Goal: Transaction & Acquisition: Book appointment/travel/reservation

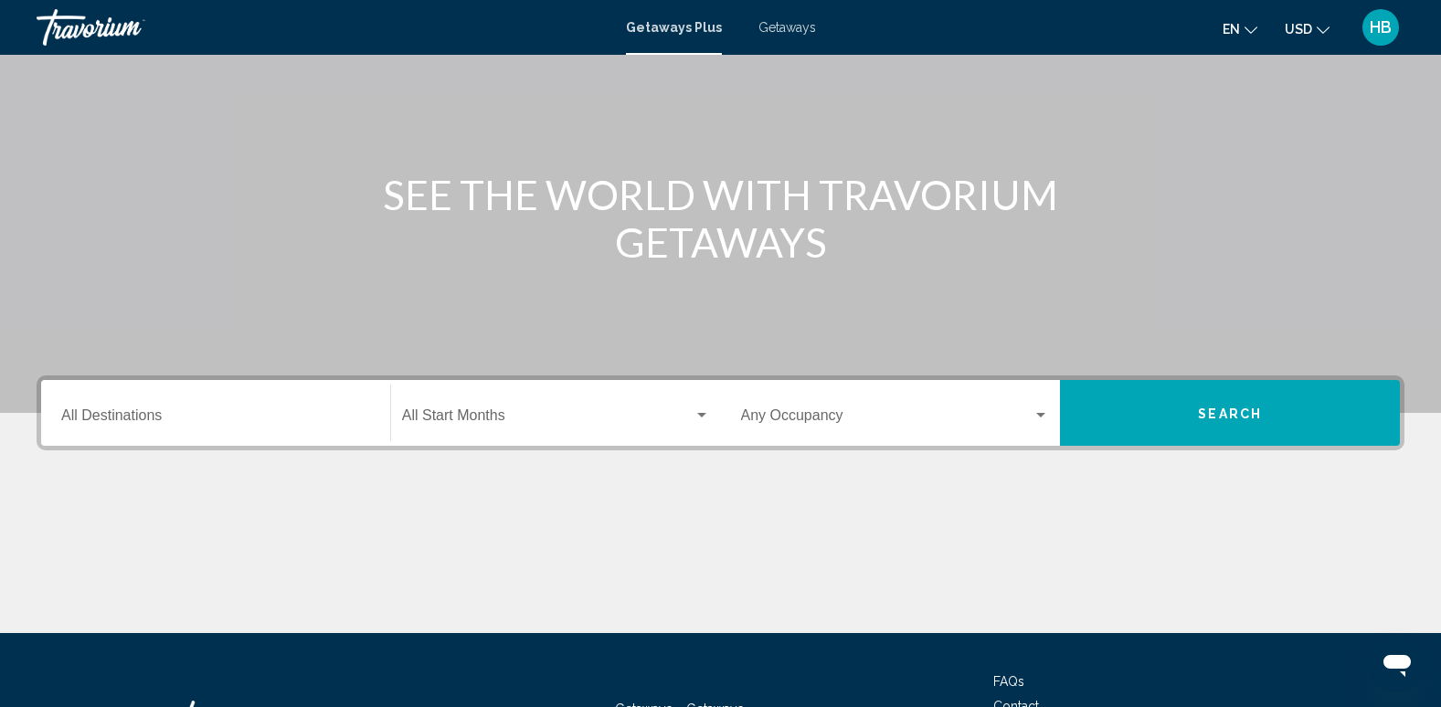
scroll to position [140, 0]
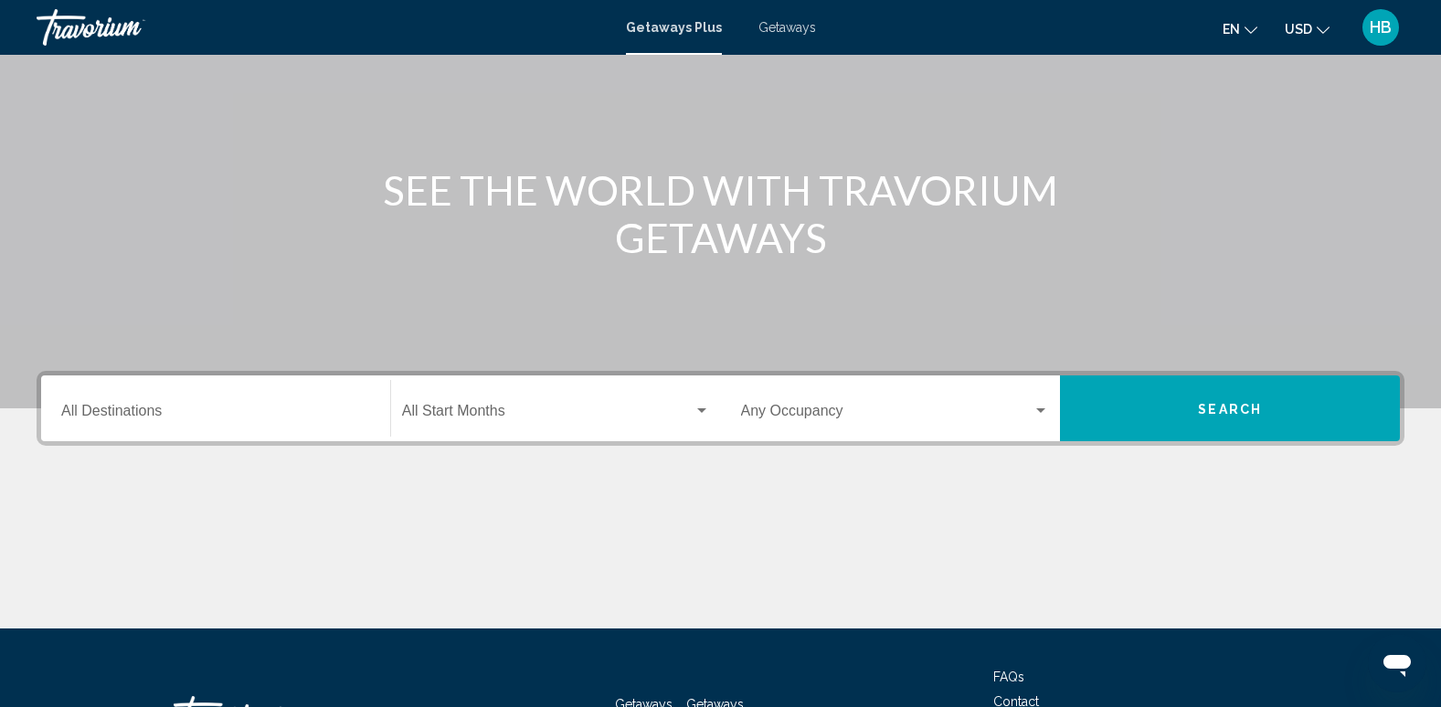
click at [775, 21] on span "Getaways" at bounding box center [788, 27] width 58 height 15
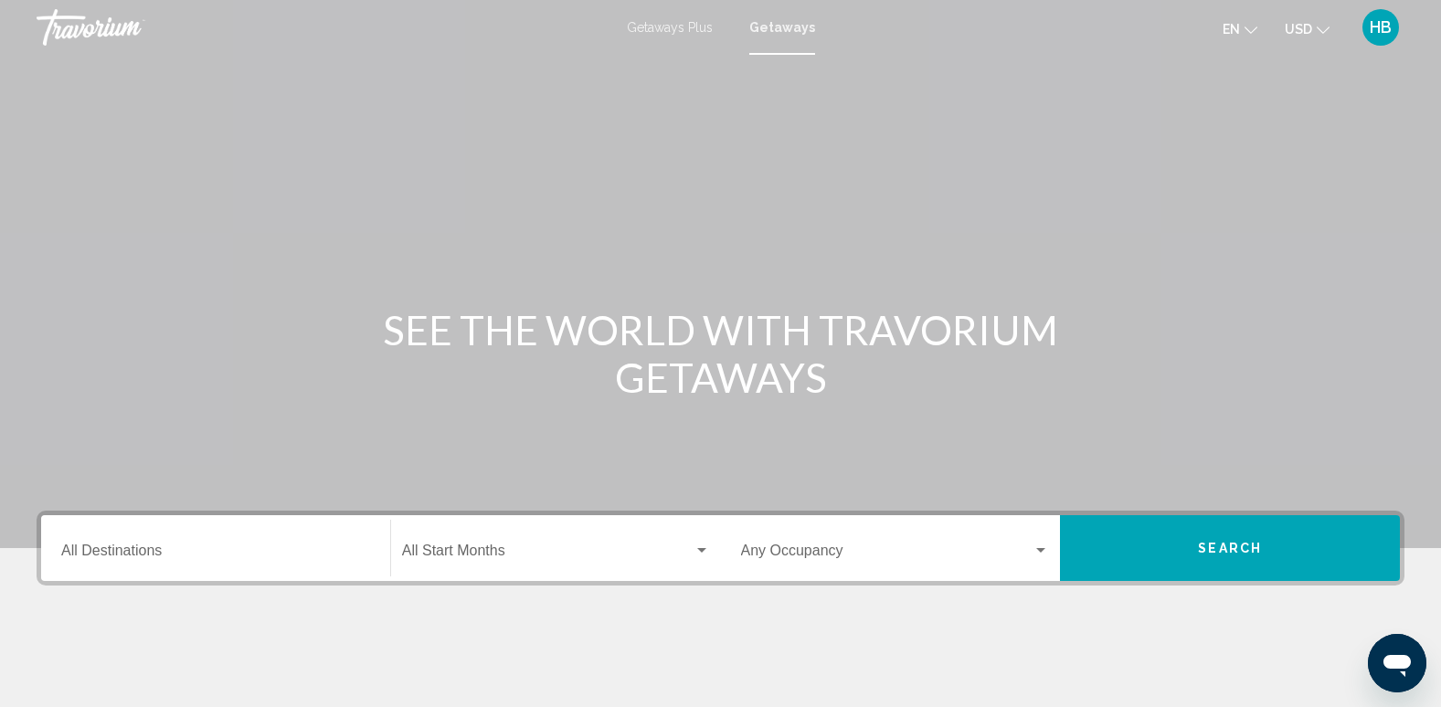
click at [103, 544] on div "Destination All Destinations" at bounding box center [215, 549] width 309 height 58
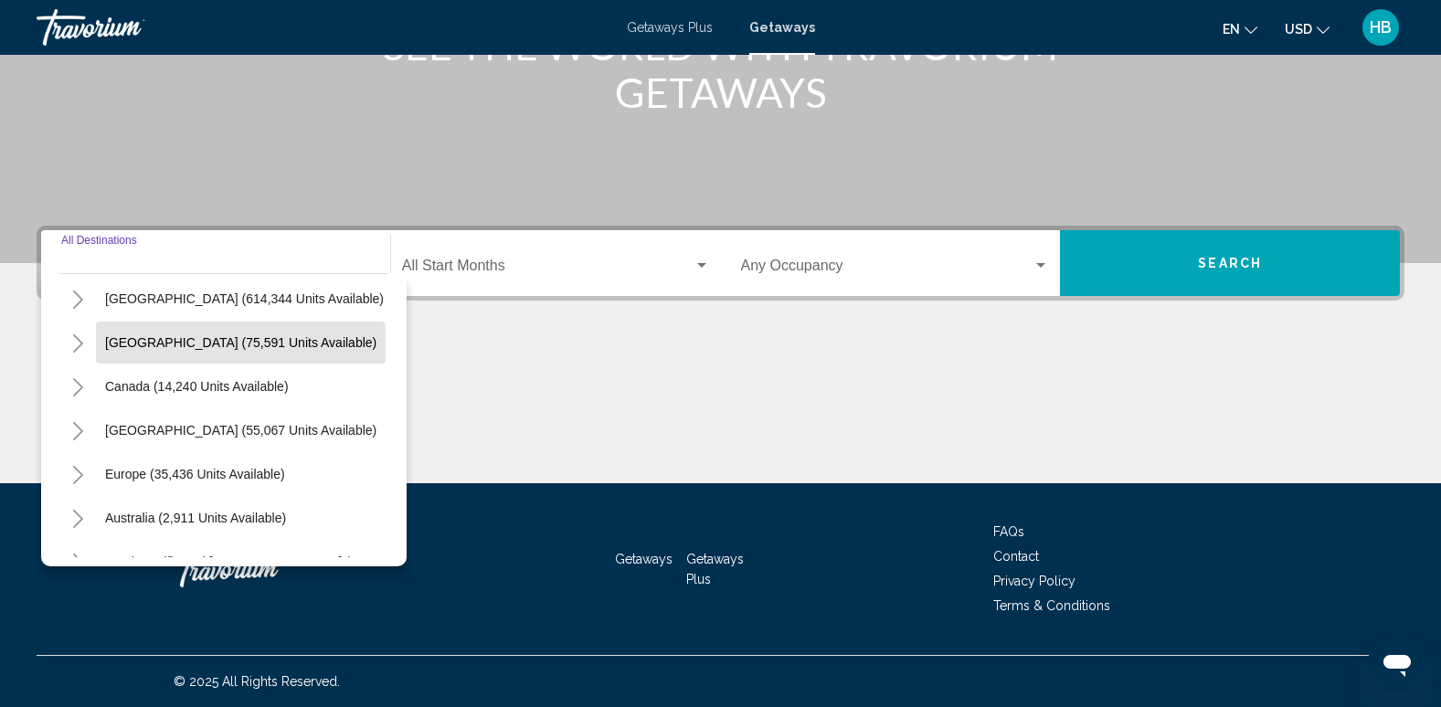
scroll to position [49, 0]
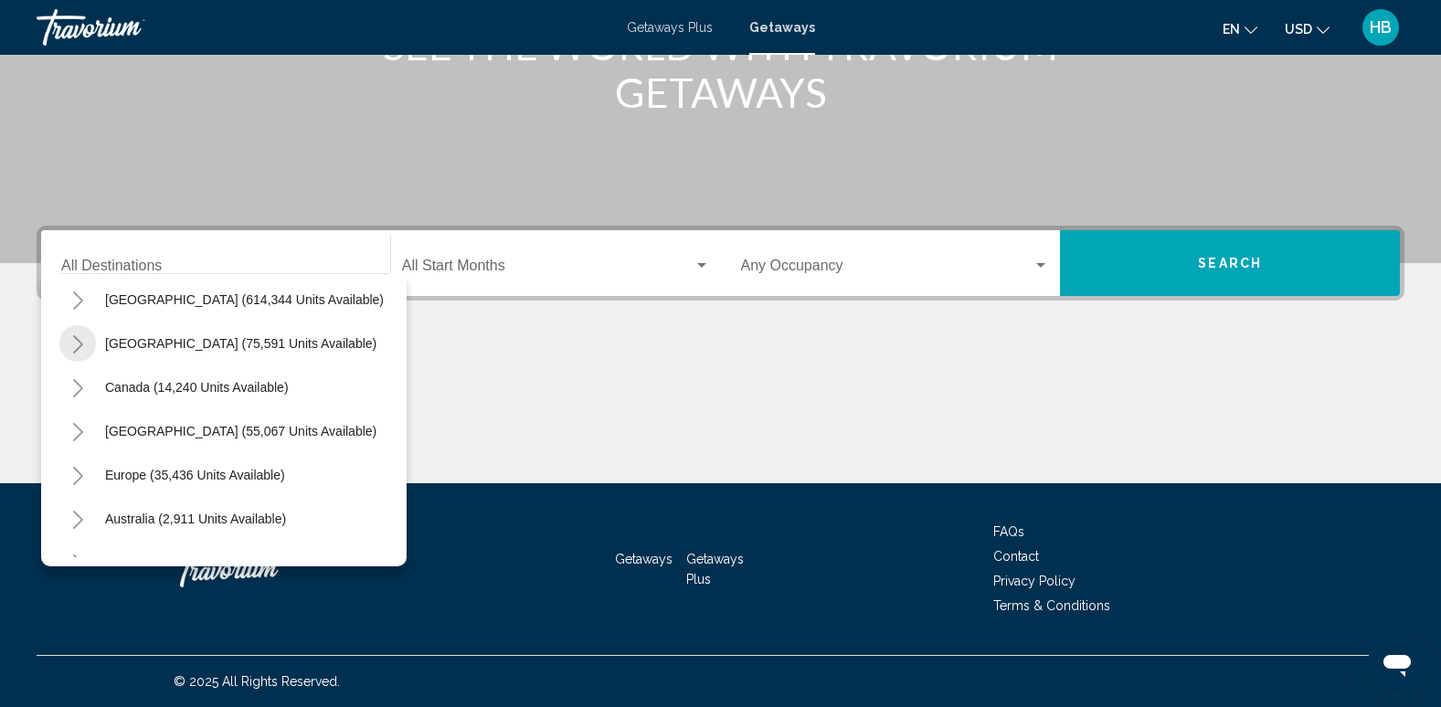
click at [75, 342] on icon "Toggle Mexico (75,591 units available)" at bounding box center [78, 344] width 14 height 18
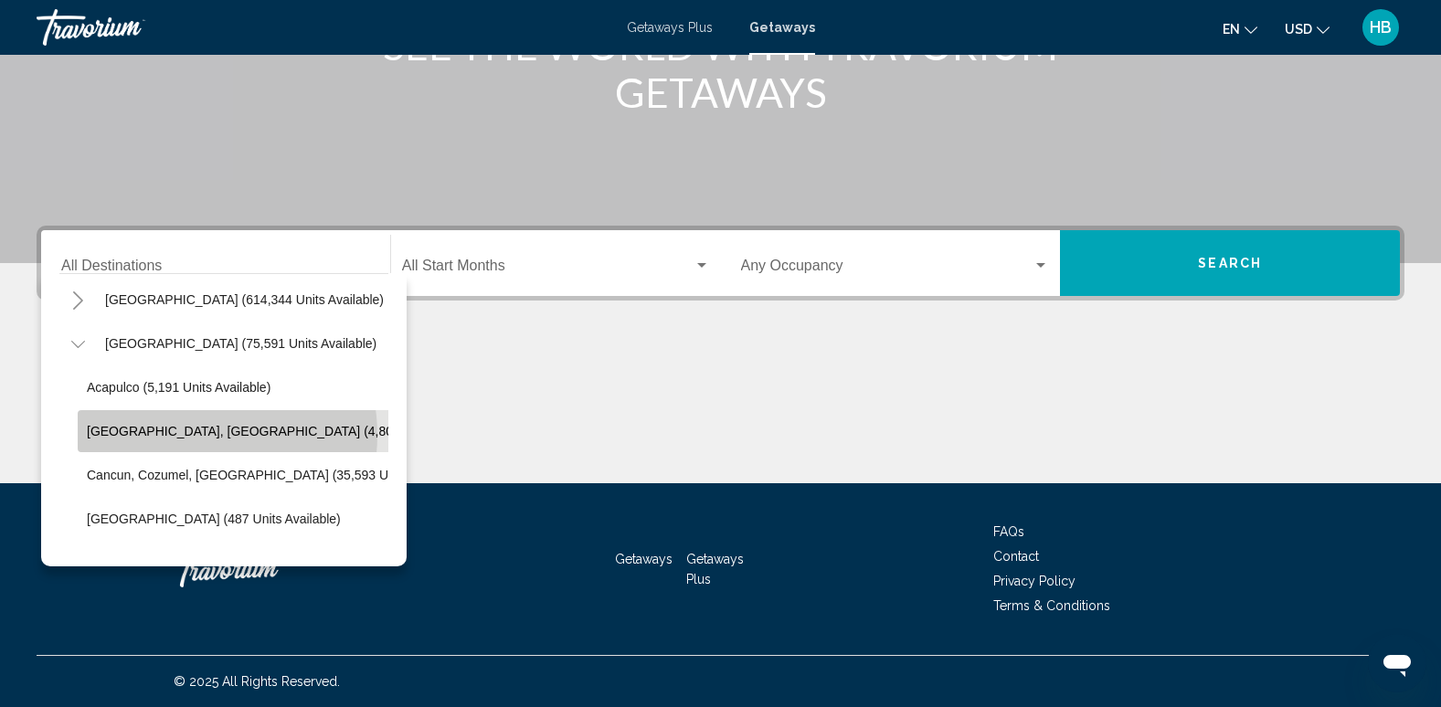
click at [184, 435] on span "[GEOGRAPHIC_DATA], [GEOGRAPHIC_DATA] (4,806 units available)" at bounding box center [289, 431] width 405 height 15
type input "**********"
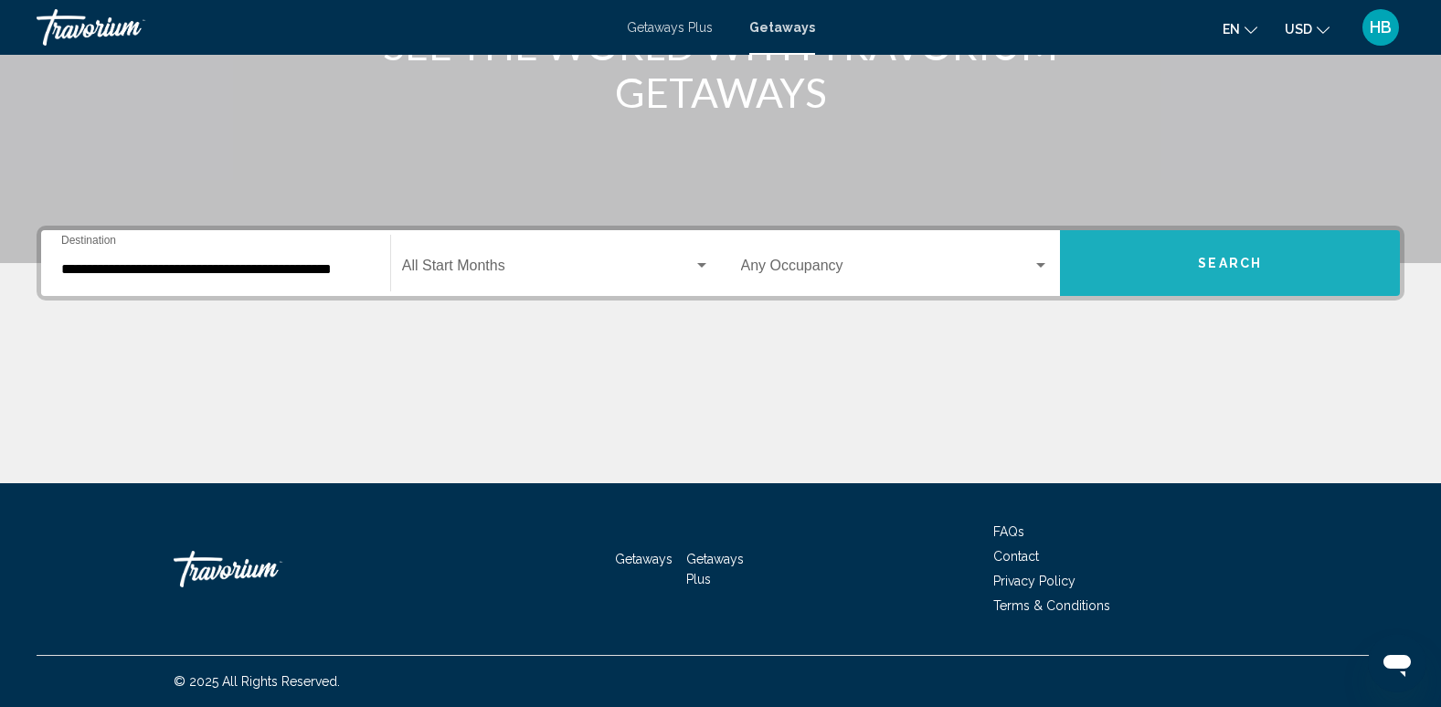
click at [1221, 265] on span "Search" at bounding box center [1230, 264] width 64 height 15
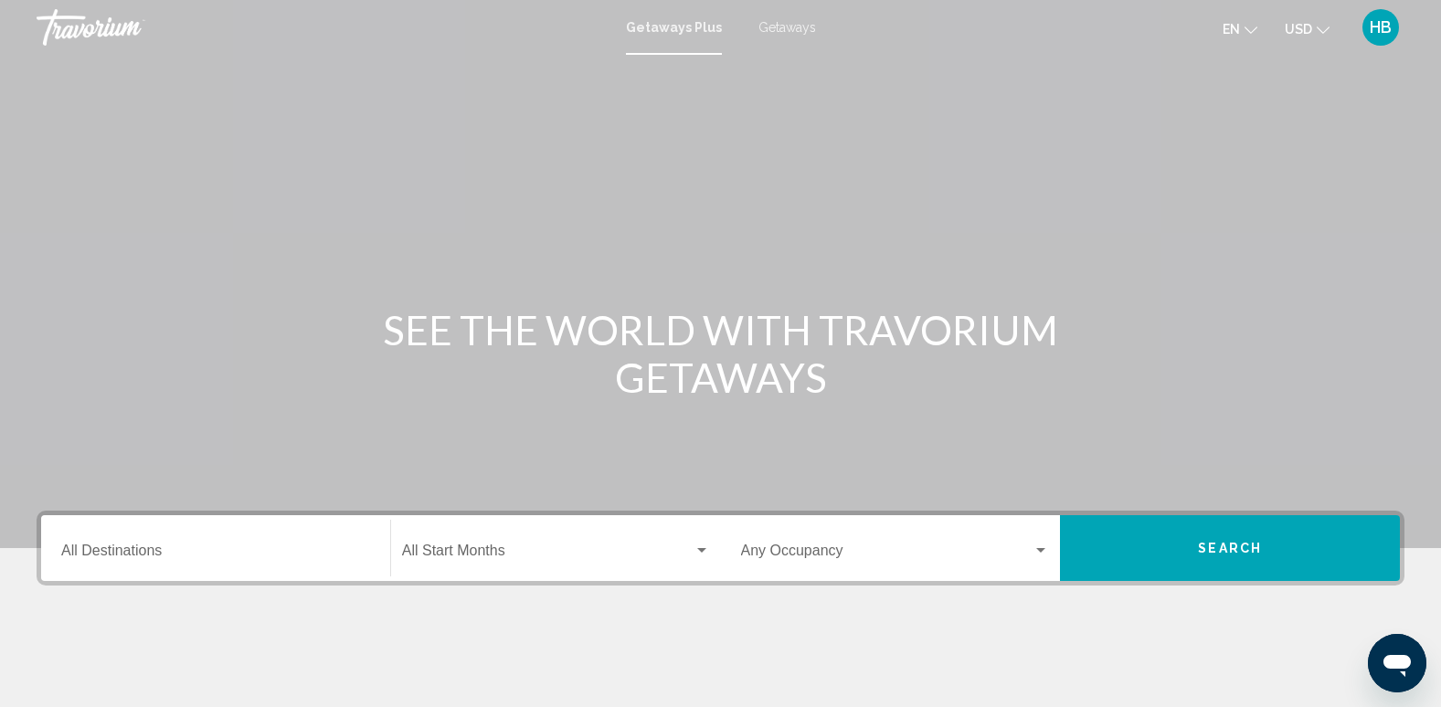
click at [769, 27] on span "Getaways" at bounding box center [788, 27] width 58 height 15
click at [125, 546] on input "Destination All Destinations" at bounding box center [215, 554] width 309 height 16
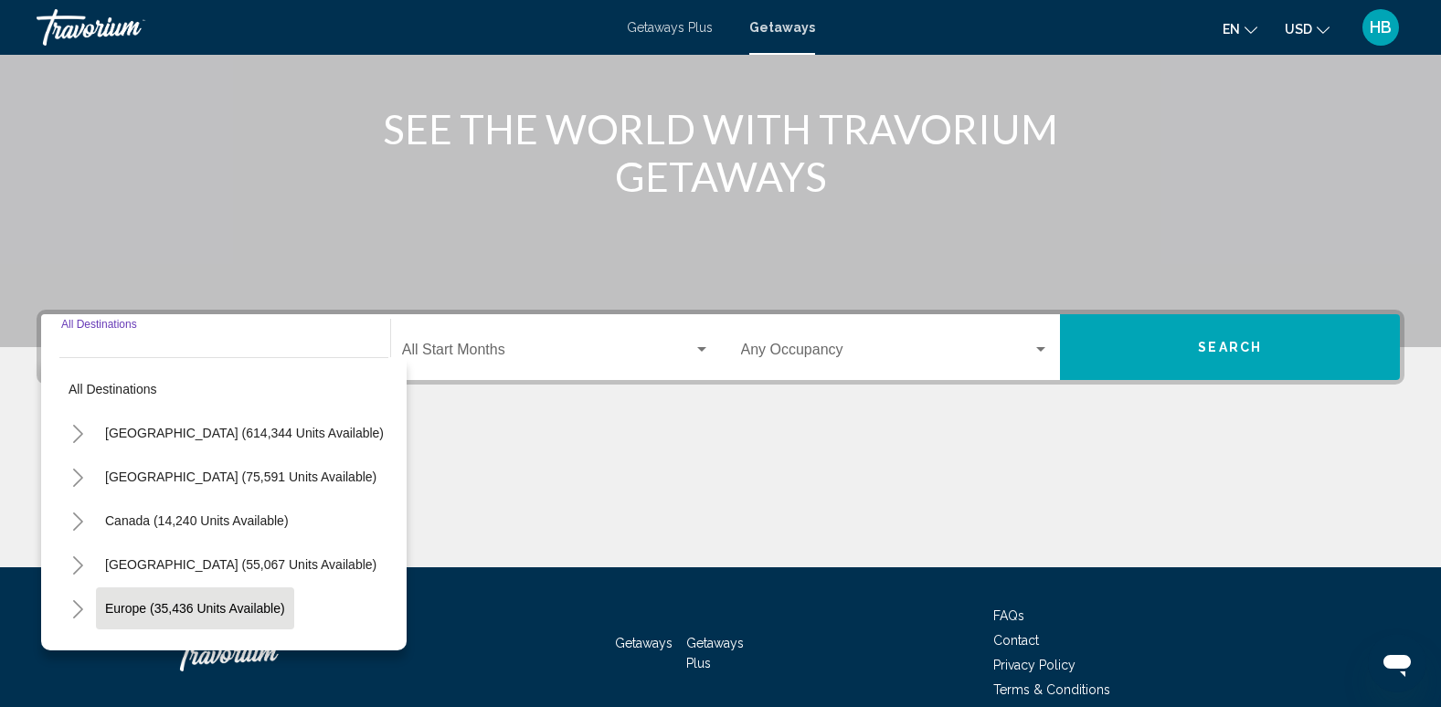
scroll to position [285, 0]
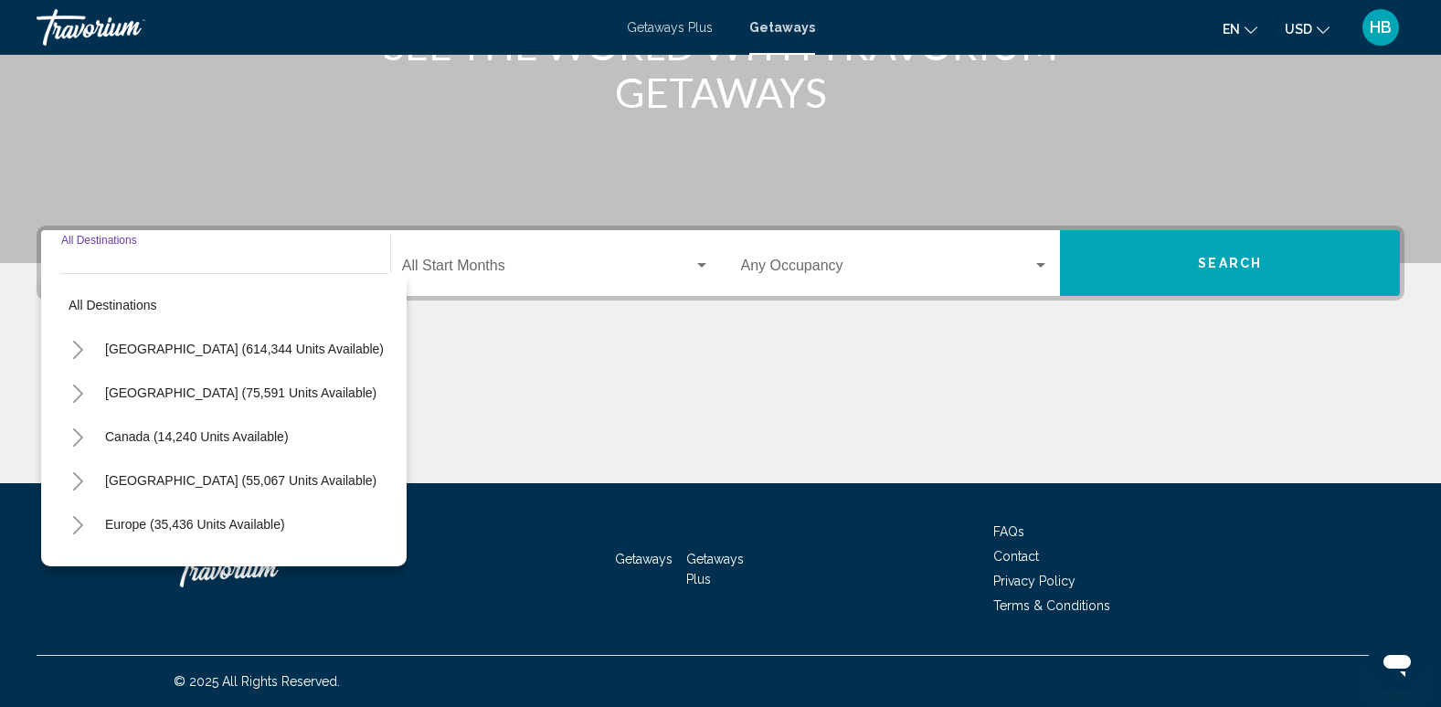
click at [69, 385] on button "Toggle Mexico (75,591 units available)" at bounding box center [77, 393] width 37 height 37
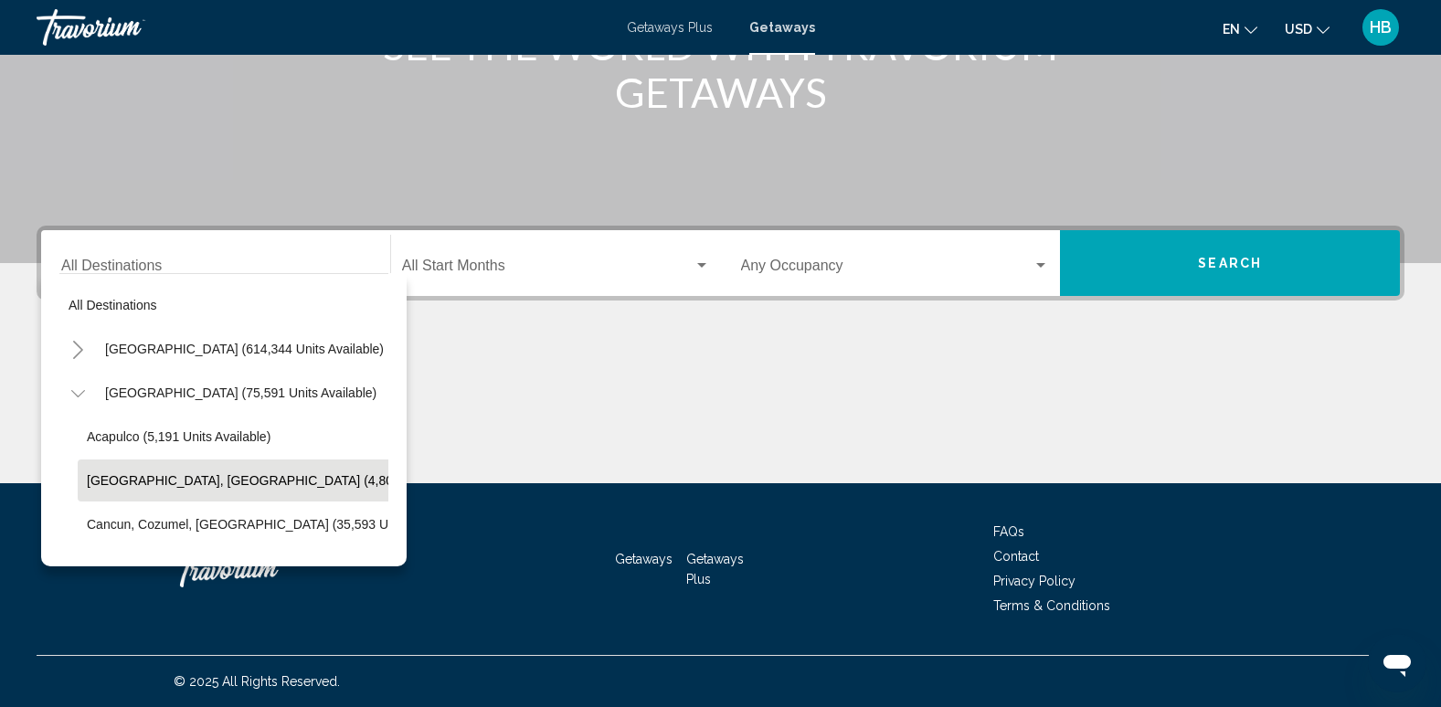
click at [155, 475] on span "[GEOGRAPHIC_DATA], [GEOGRAPHIC_DATA] (4,806 units available)" at bounding box center [289, 480] width 405 height 15
type input "**********"
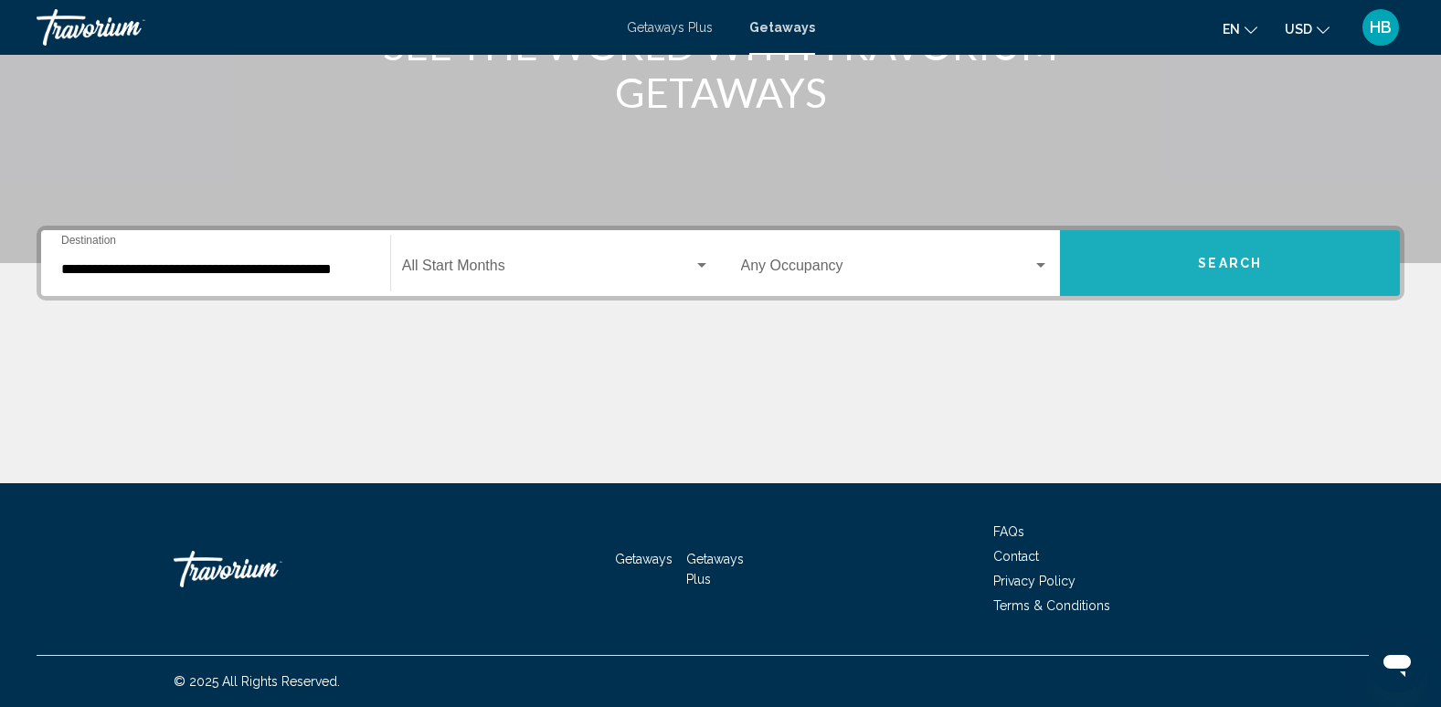
click at [1217, 251] on button "Search" at bounding box center [1230, 263] width 340 height 66
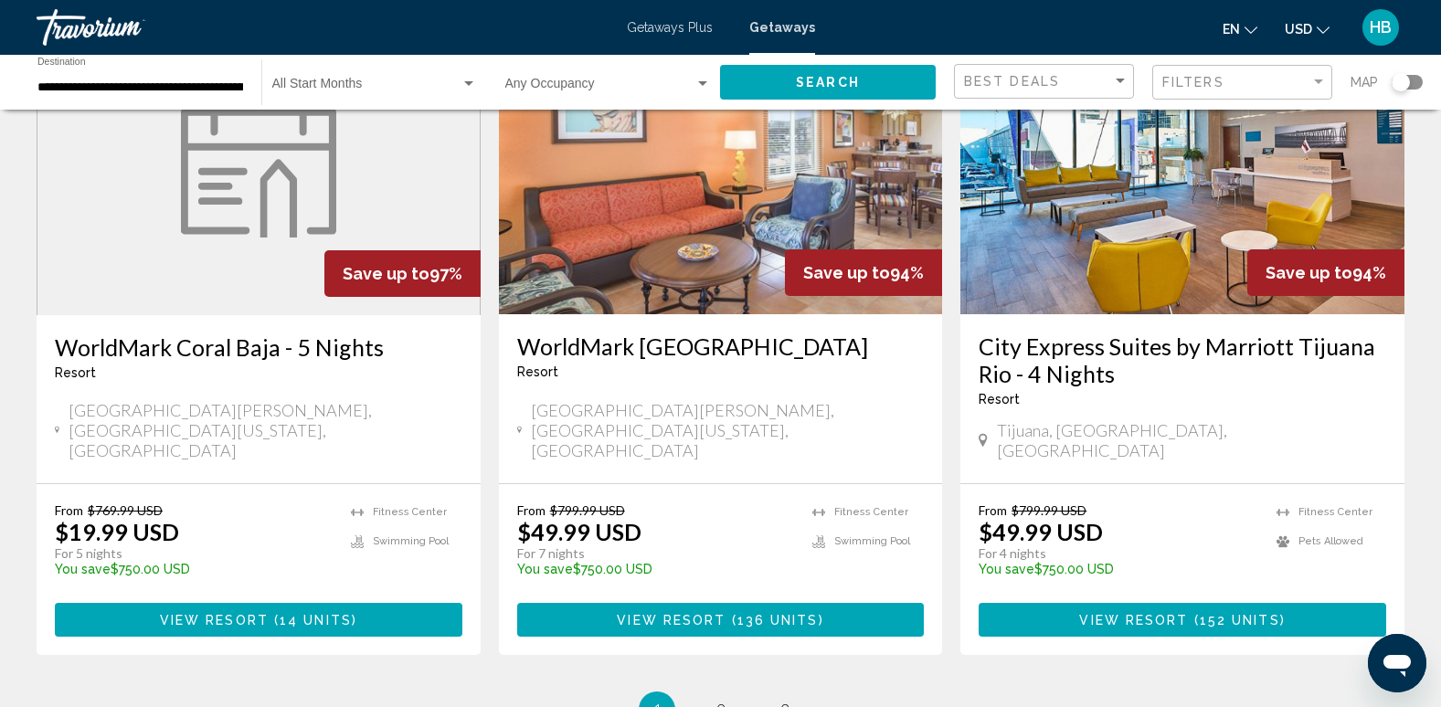
scroll to position [2251, 0]
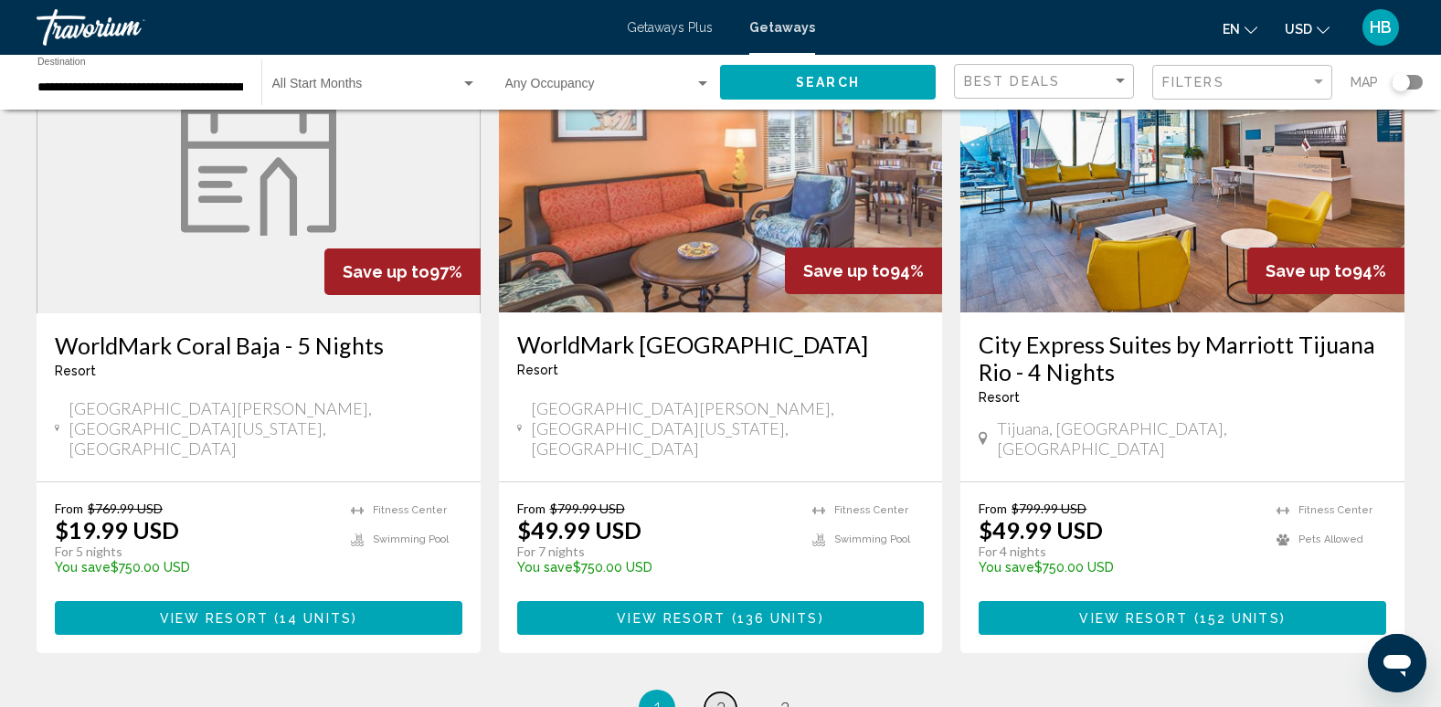
click at [710, 693] on link "page 2" at bounding box center [721, 709] width 32 height 32
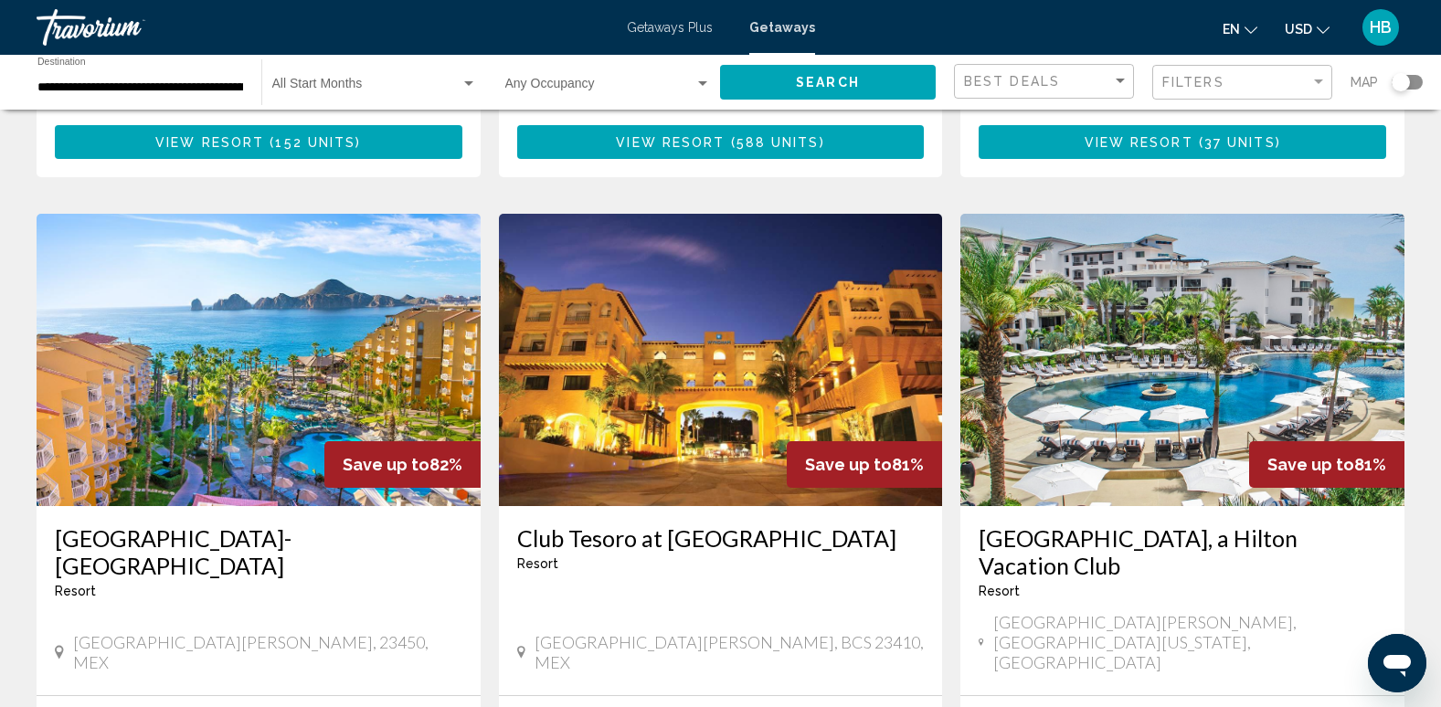
scroll to position [692, 0]
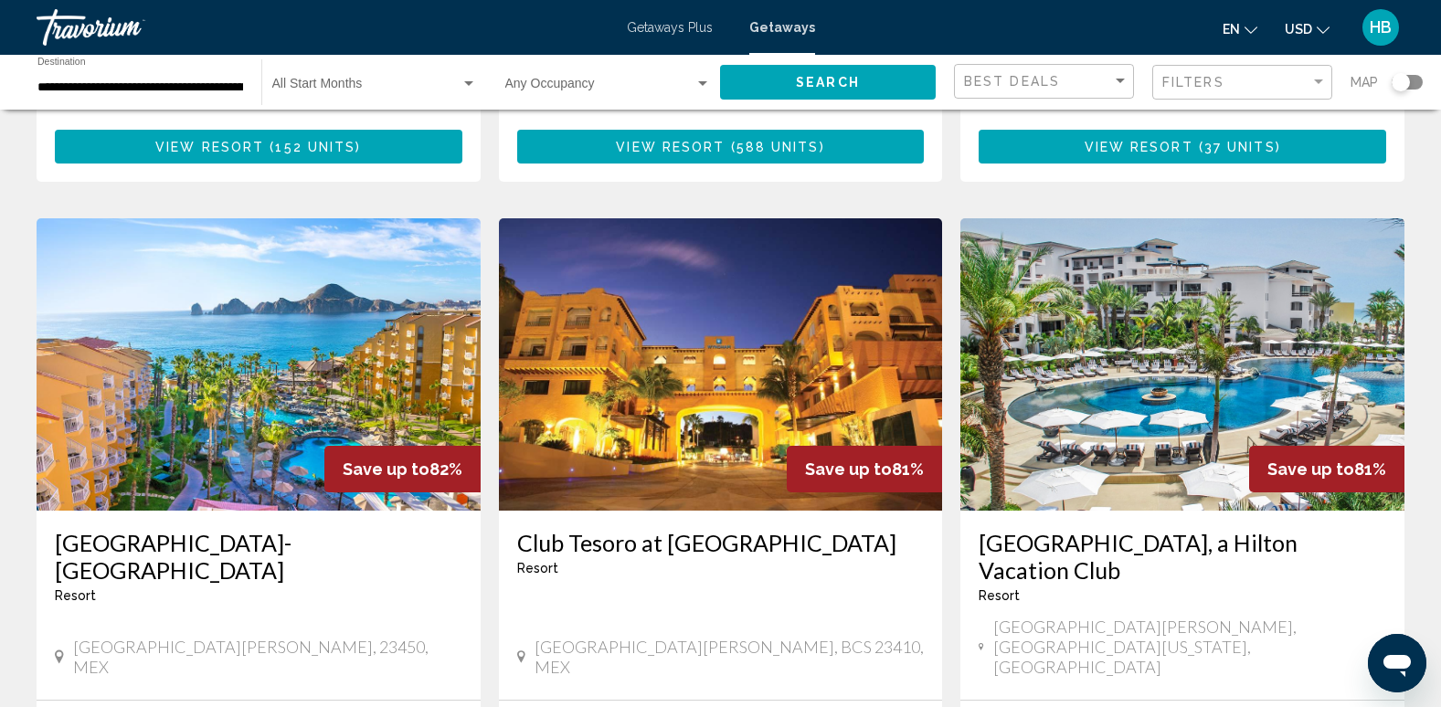
click at [1184, 276] on img "Main content" at bounding box center [1182, 364] width 444 height 292
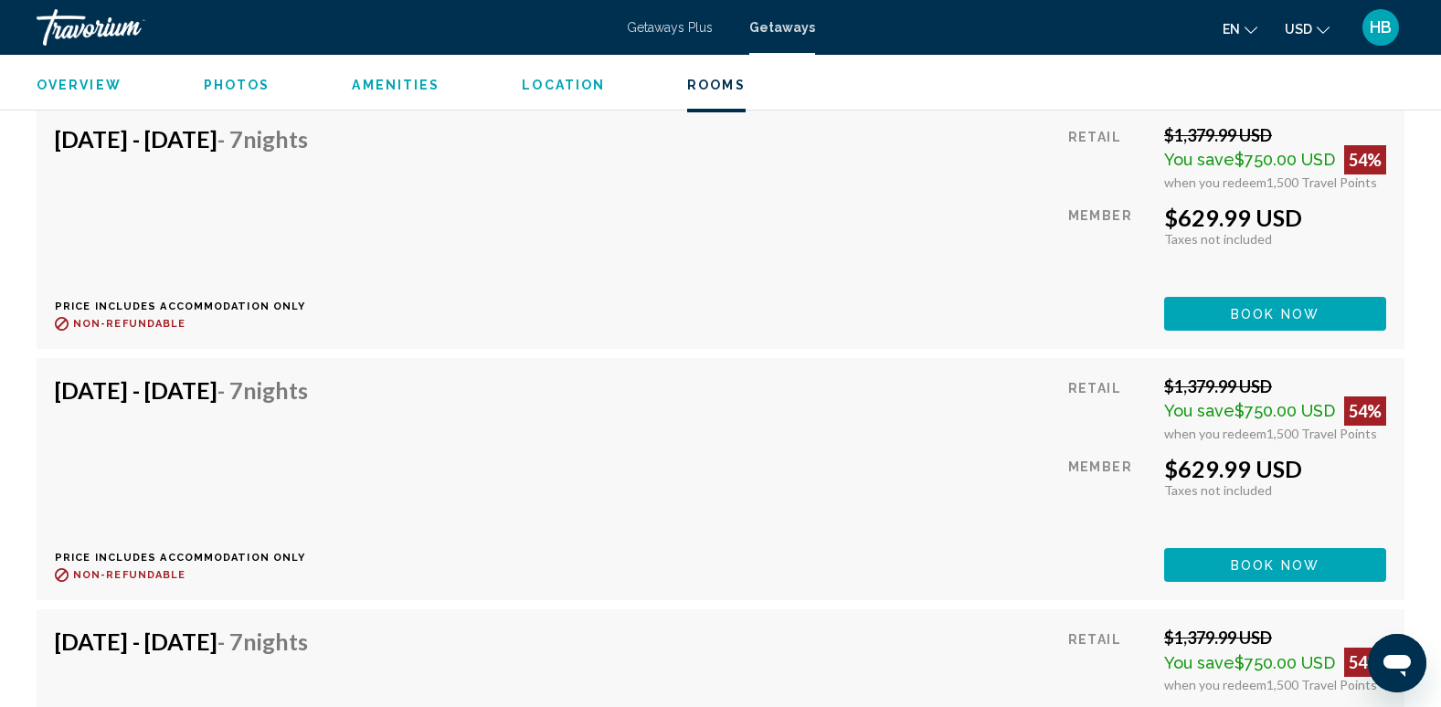
scroll to position [15038, 0]
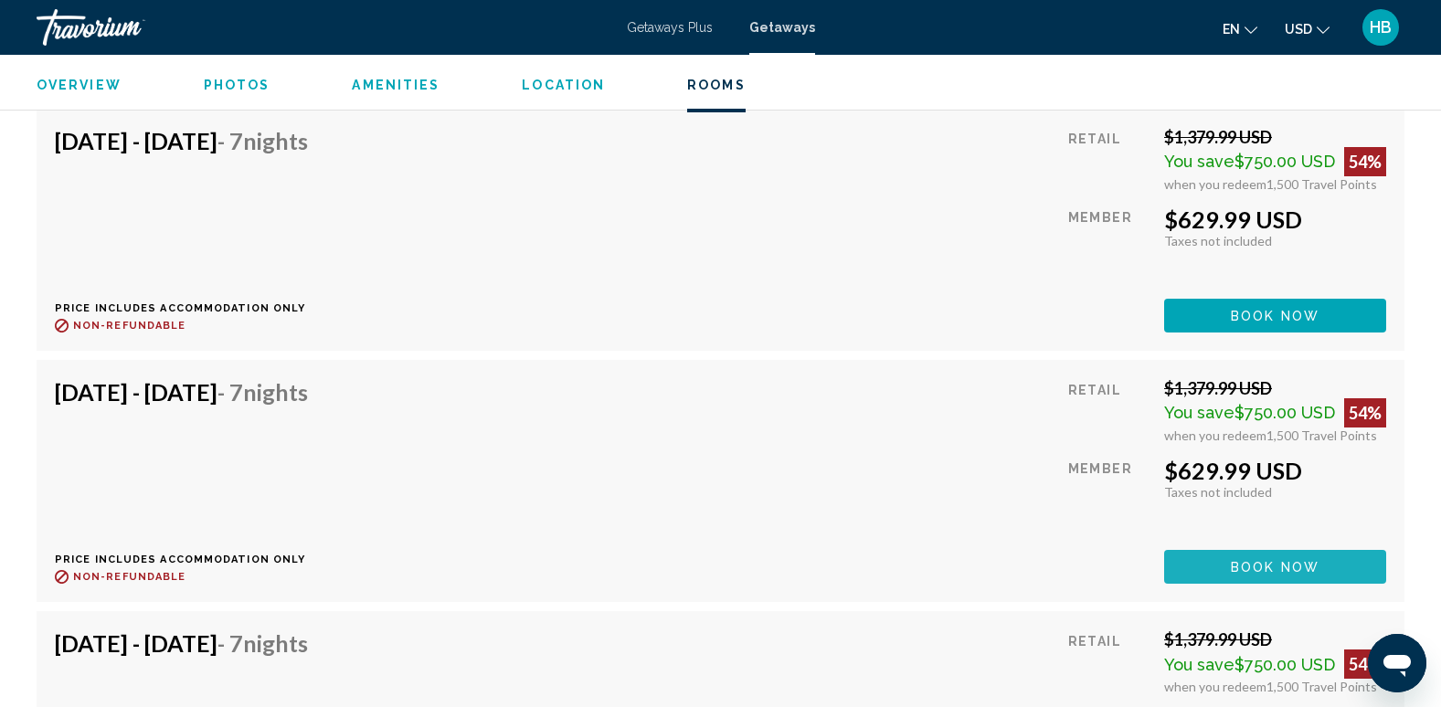
click at [1247, 569] on span "Book now" at bounding box center [1275, 567] width 89 height 15
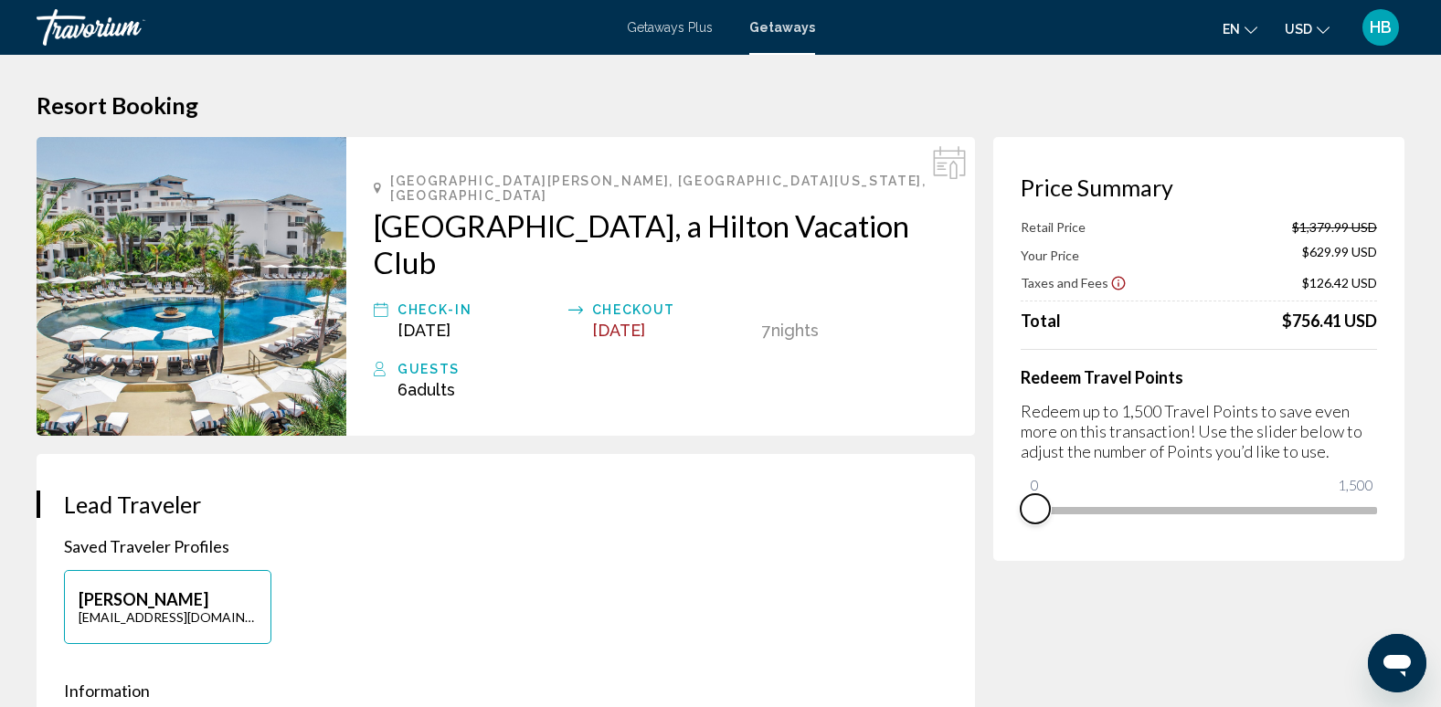
drag, startPoint x: 1359, startPoint y: 535, endPoint x: 949, endPoint y: 512, distance: 411.0
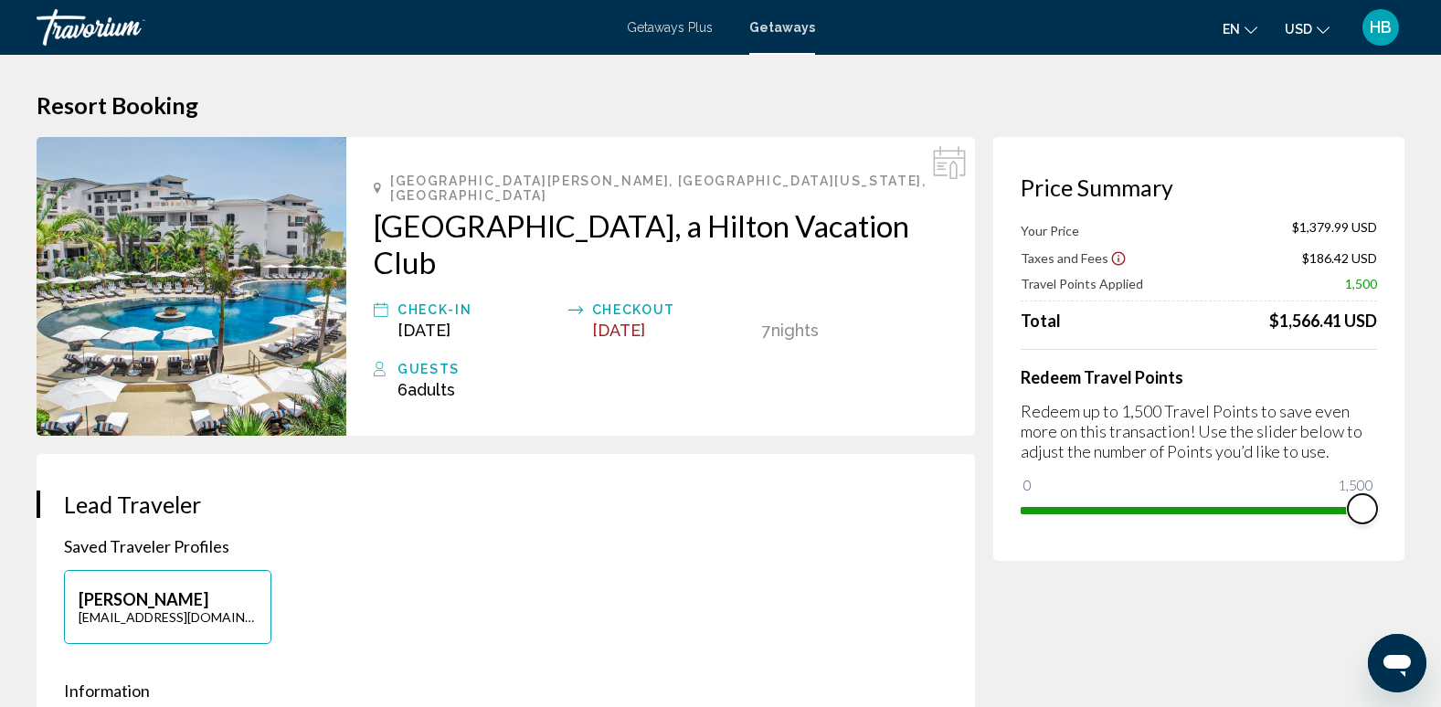
drag, startPoint x: 1034, startPoint y: 481, endPoint x: 1452, endPoint y: 458, distance: 419.2
click at [1441, 458] on html "Skip to main content Getaways Plus Getaways en English Español Français Italian…" at bounding box center [720, 353] width 1441 height 707
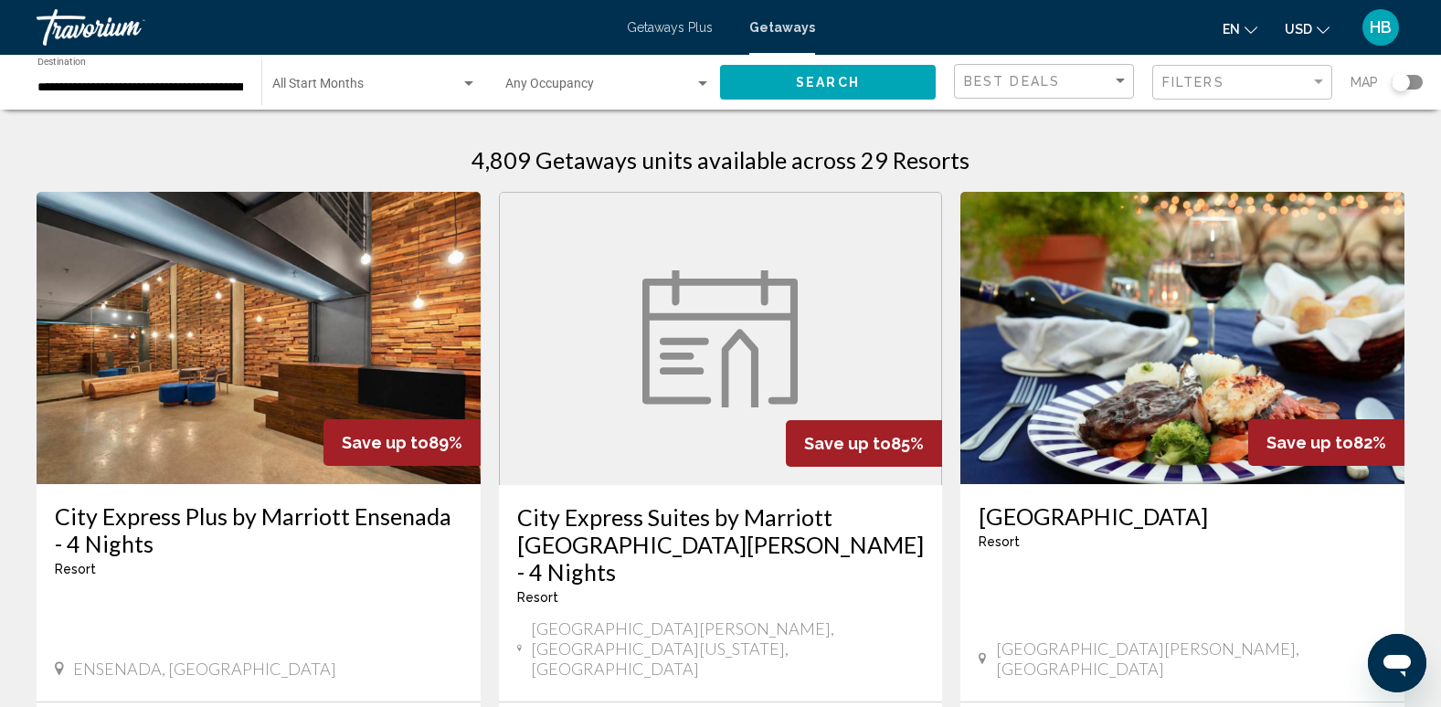
click at [649, 29] on span "Getaways Plus" at bounding box center [670, 27] width 86 height 15
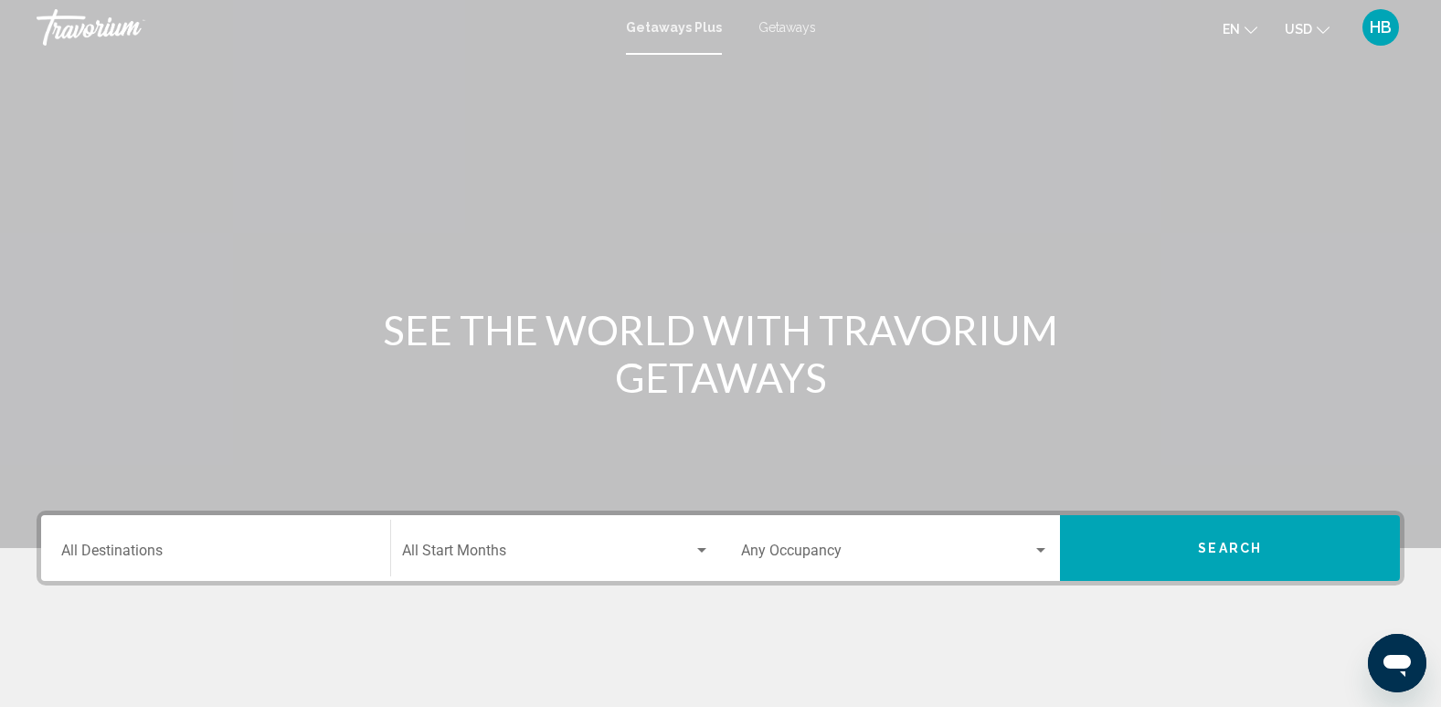
click at [154, 555] on input "Destination All Destinations" at bounding box center [215, 554] width 309 height 16
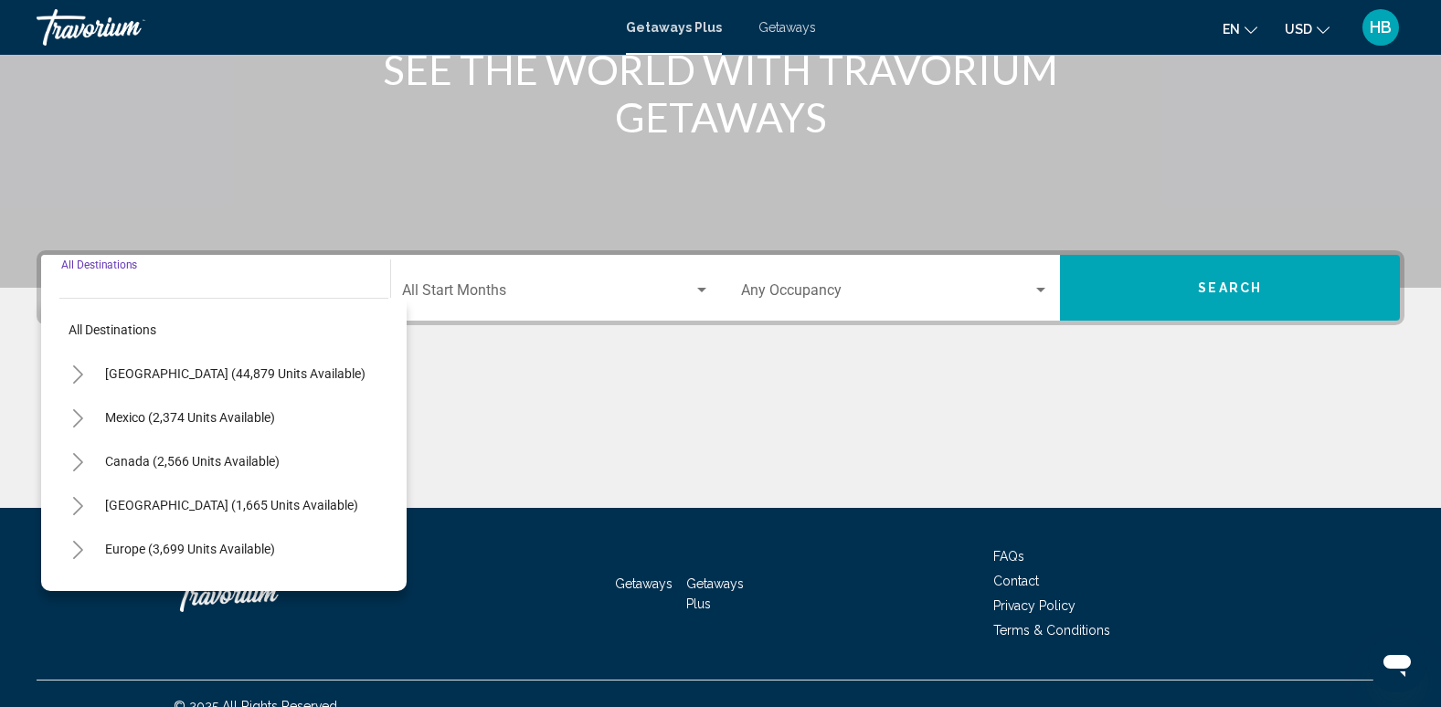
scroll to position [285, 0]
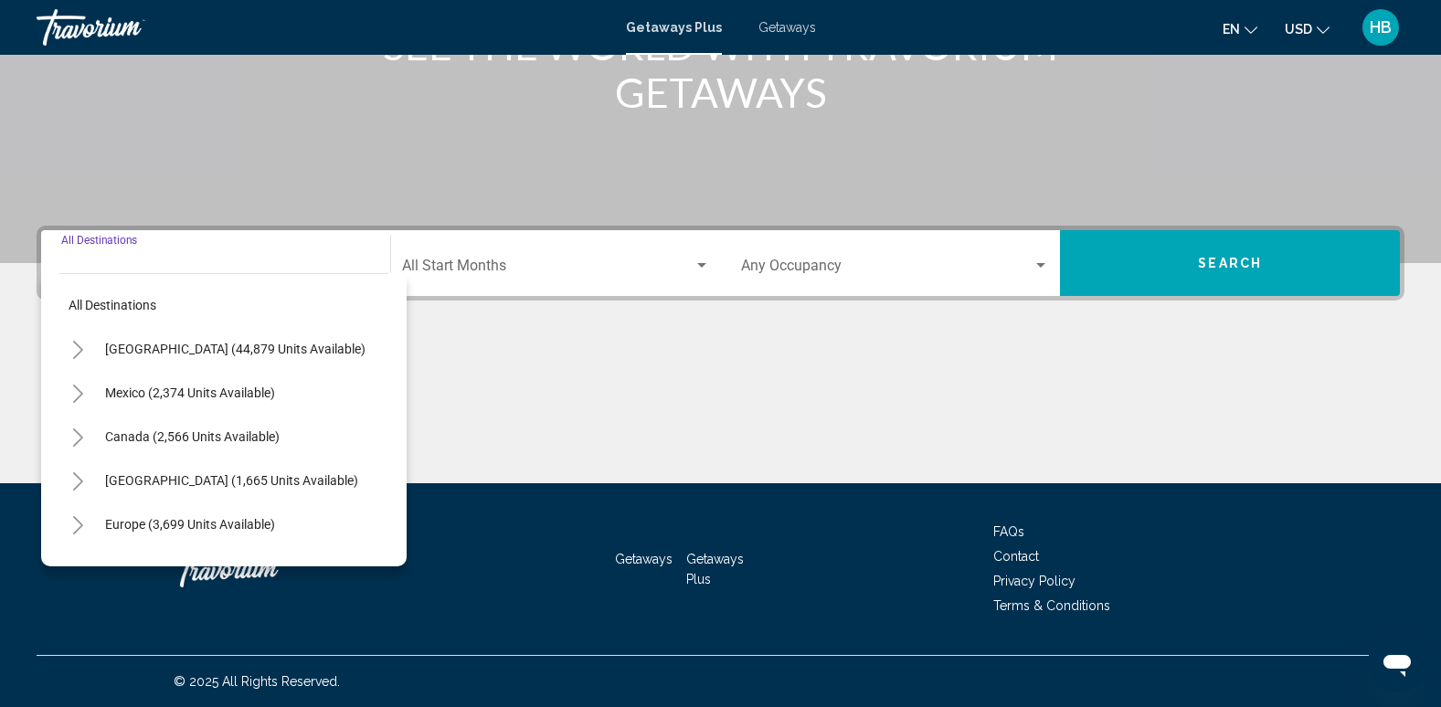
click at [77, 342] on icon "Toggle United States (44,879 units available)" at bounding box center [78, 350] width 14 height 18
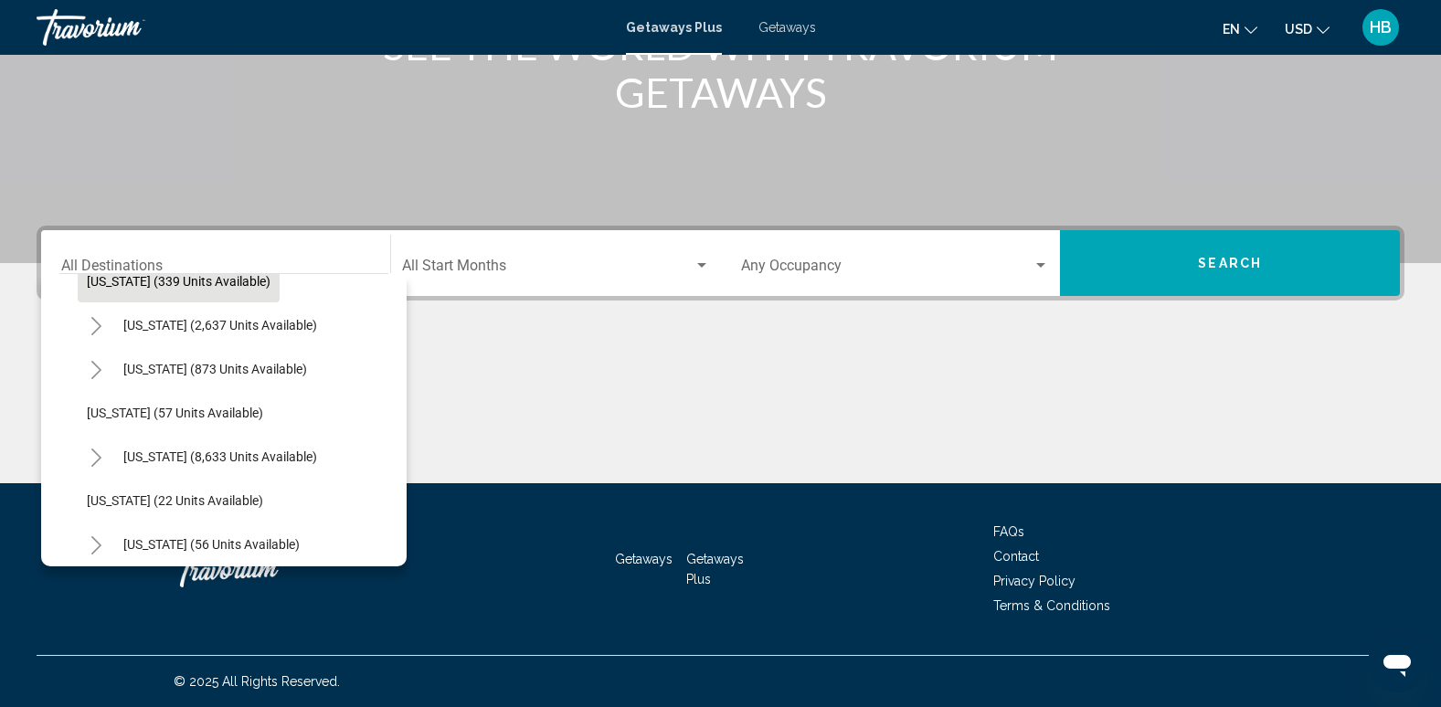
scroll to position [159, 0]
click at [93, 459] on icon "Toggle Florida (8,633 units available)" at bounding box center [97, 454] width 14 height 18
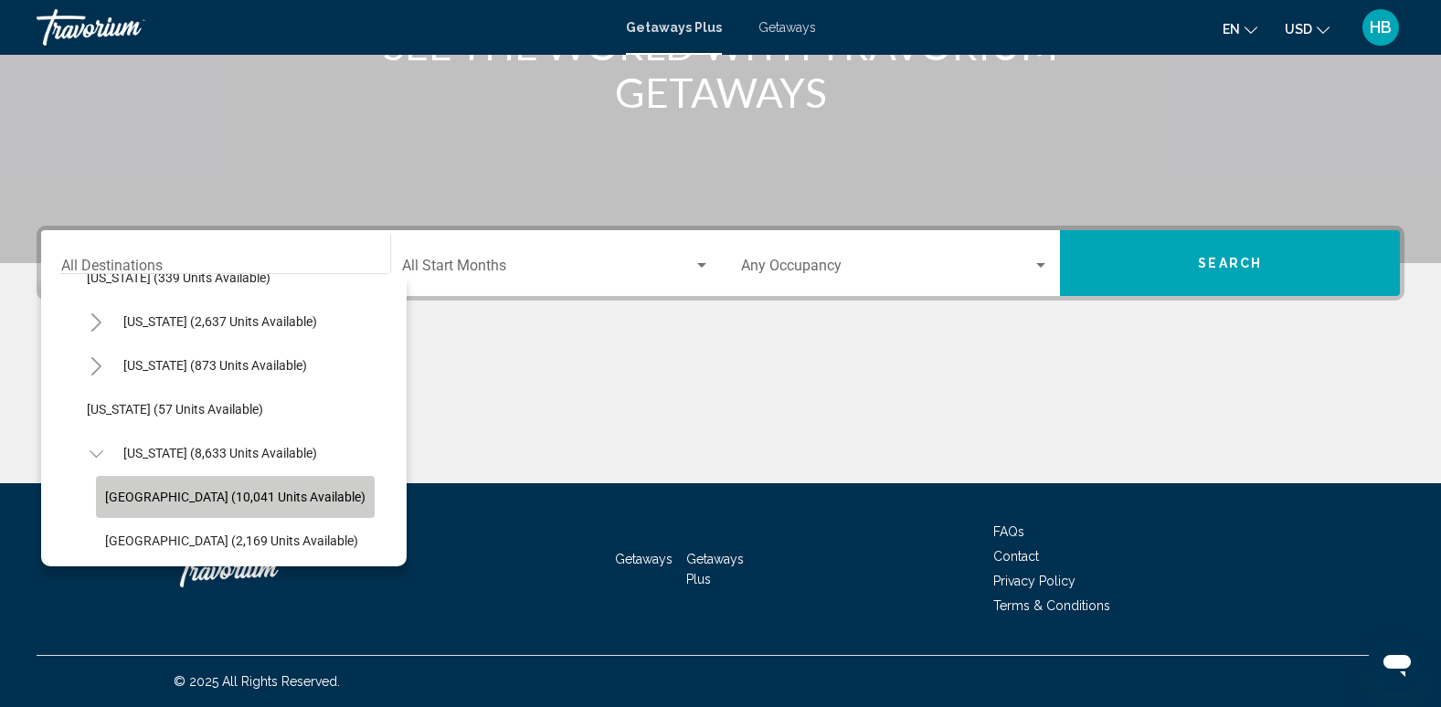
click at [222, 490] on span "[GEOGRAPHIC_DATA] (10,041 units available)" at bounding box center [235, 497] width 260 height 15
type input "**********"
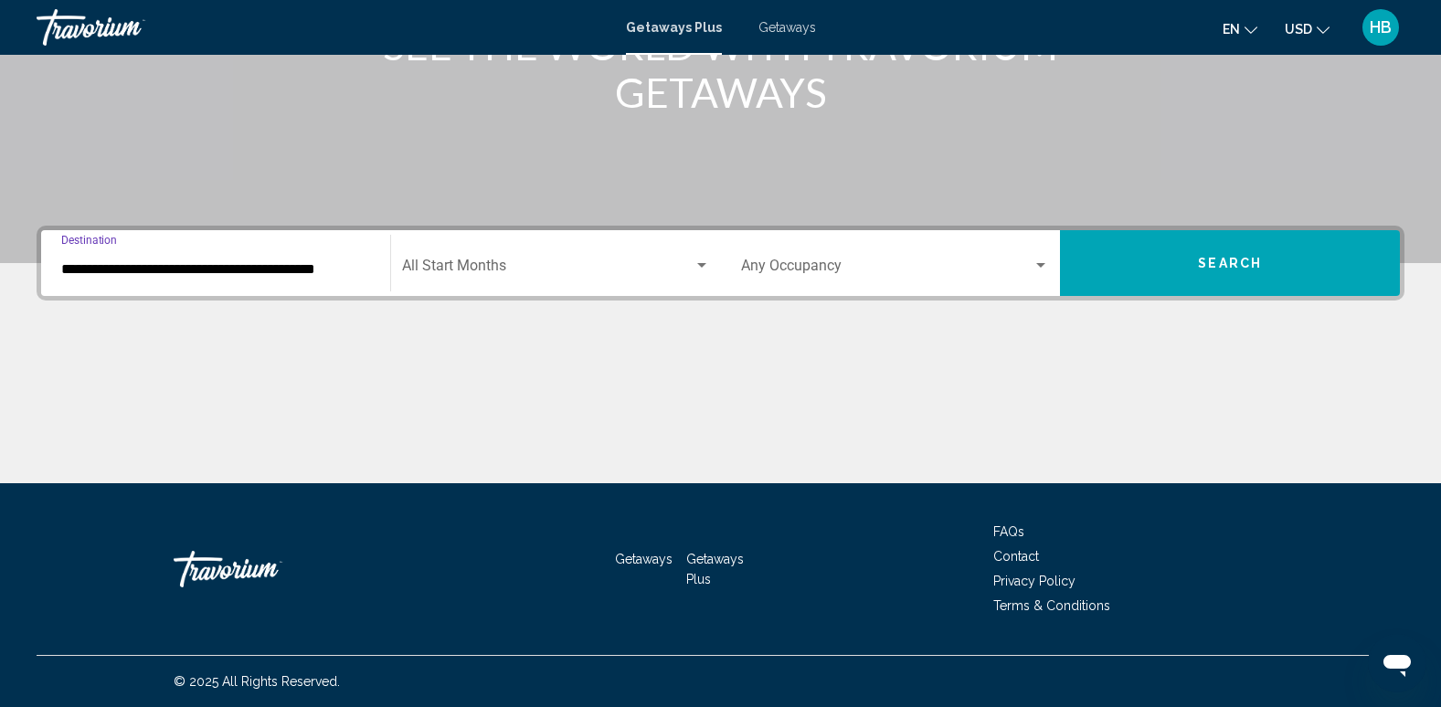
click at [1236, 269] on span "Search" at bounding box center [1230, 264] width 64 height 15
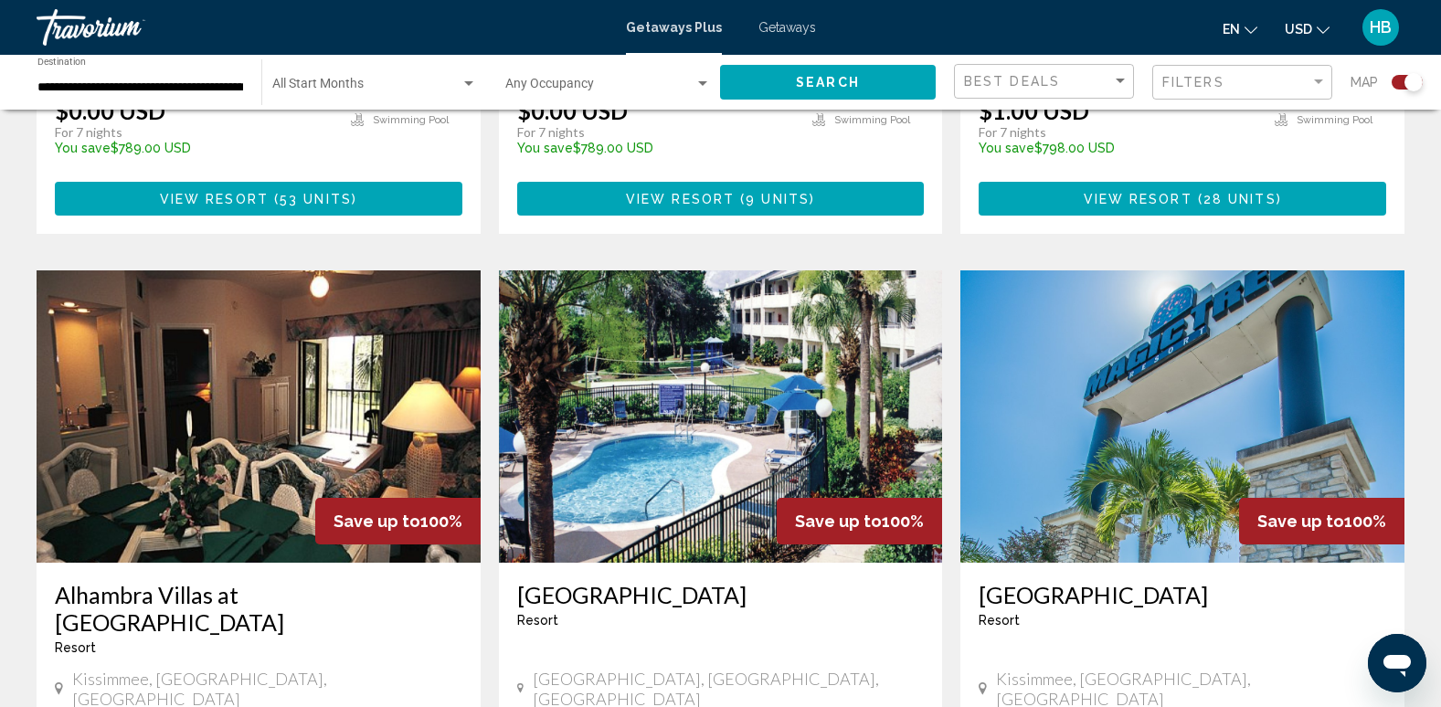
scroll to position [2525, 0]
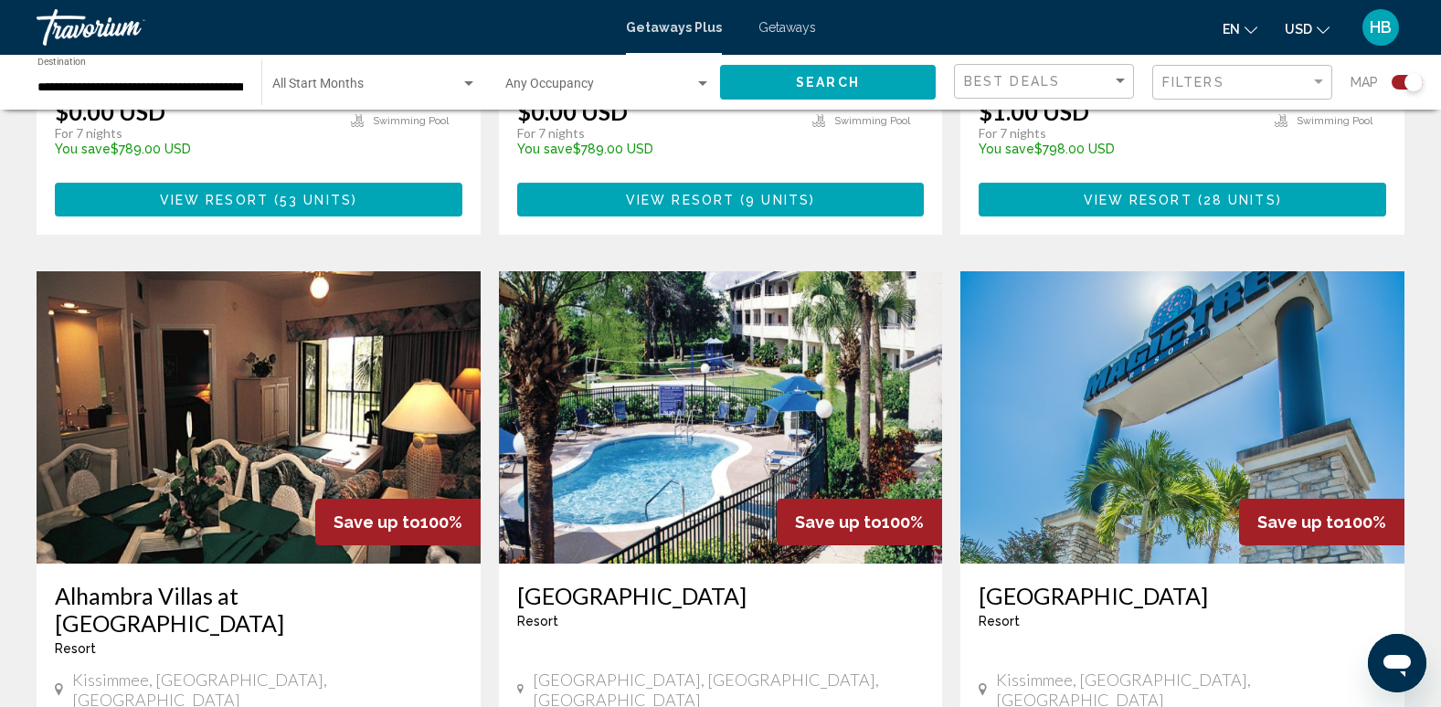
click at [771, 305] on img "Main content" at bounding box center [721, 417] width 444 height 292
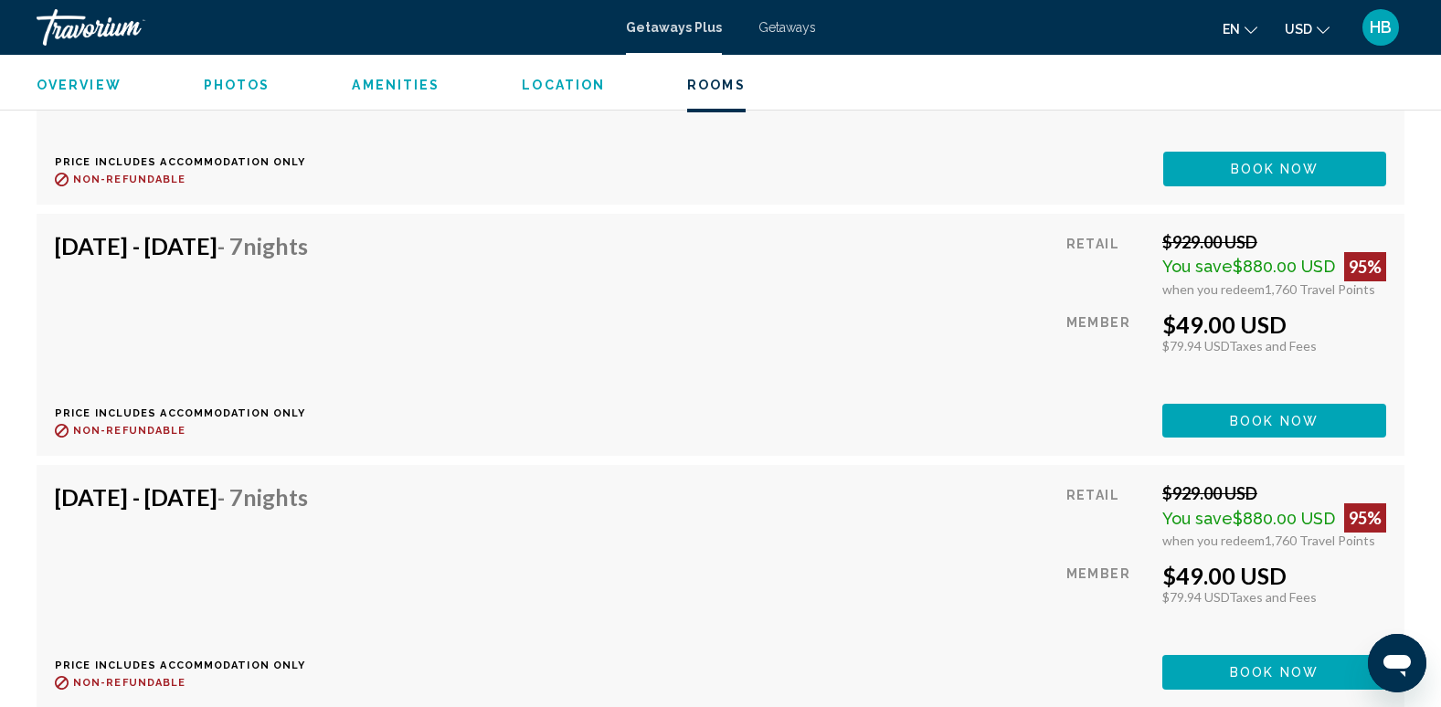
scroll to position [5472, 0]
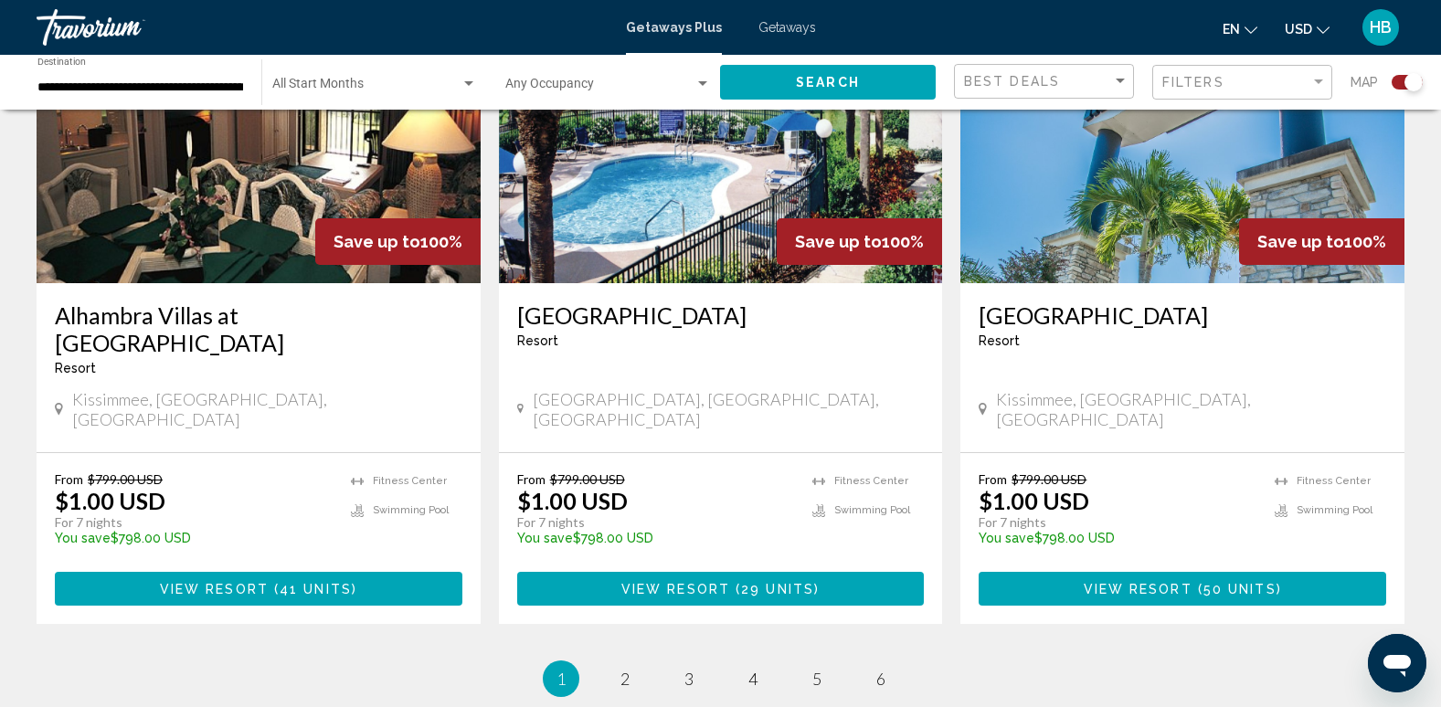
scroll to position [2807, 0]
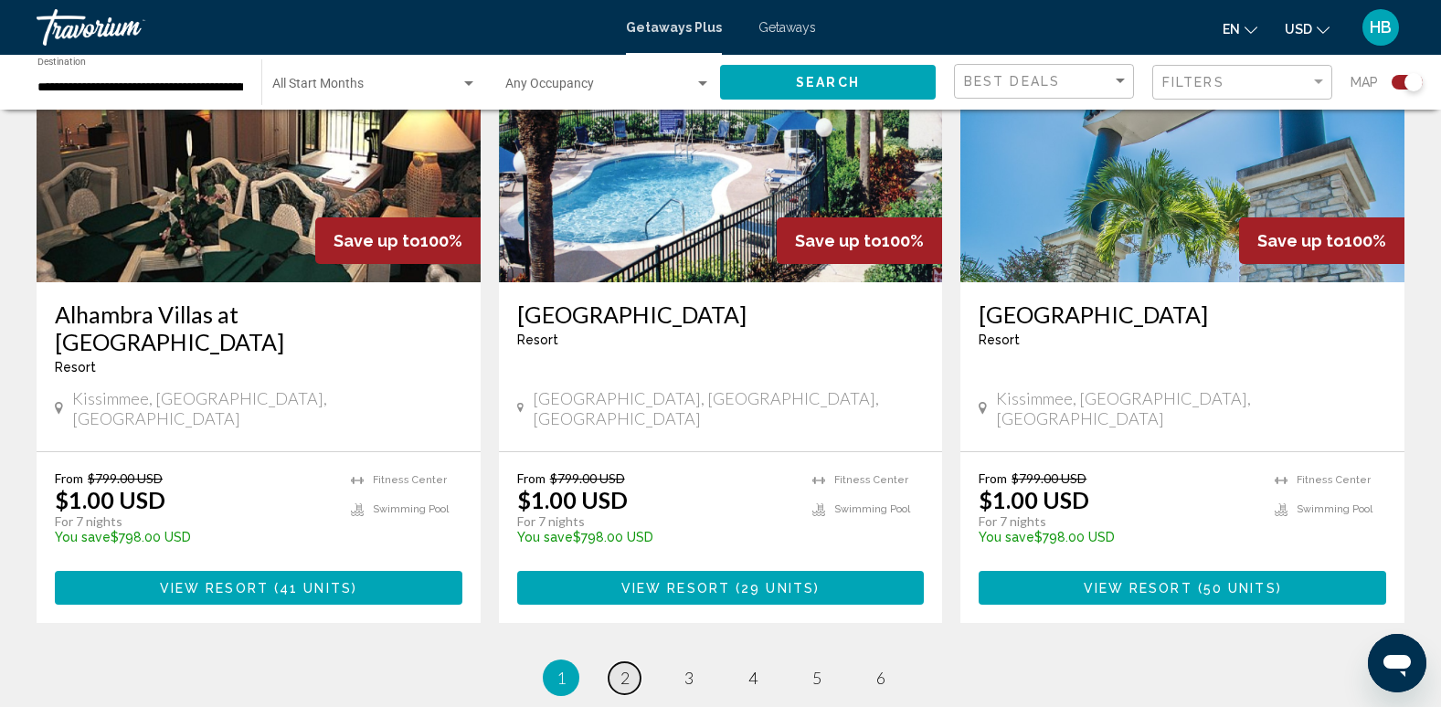
click at [630, 663] on link "page 2" at bounding box center [625, 679] width 32 height 32
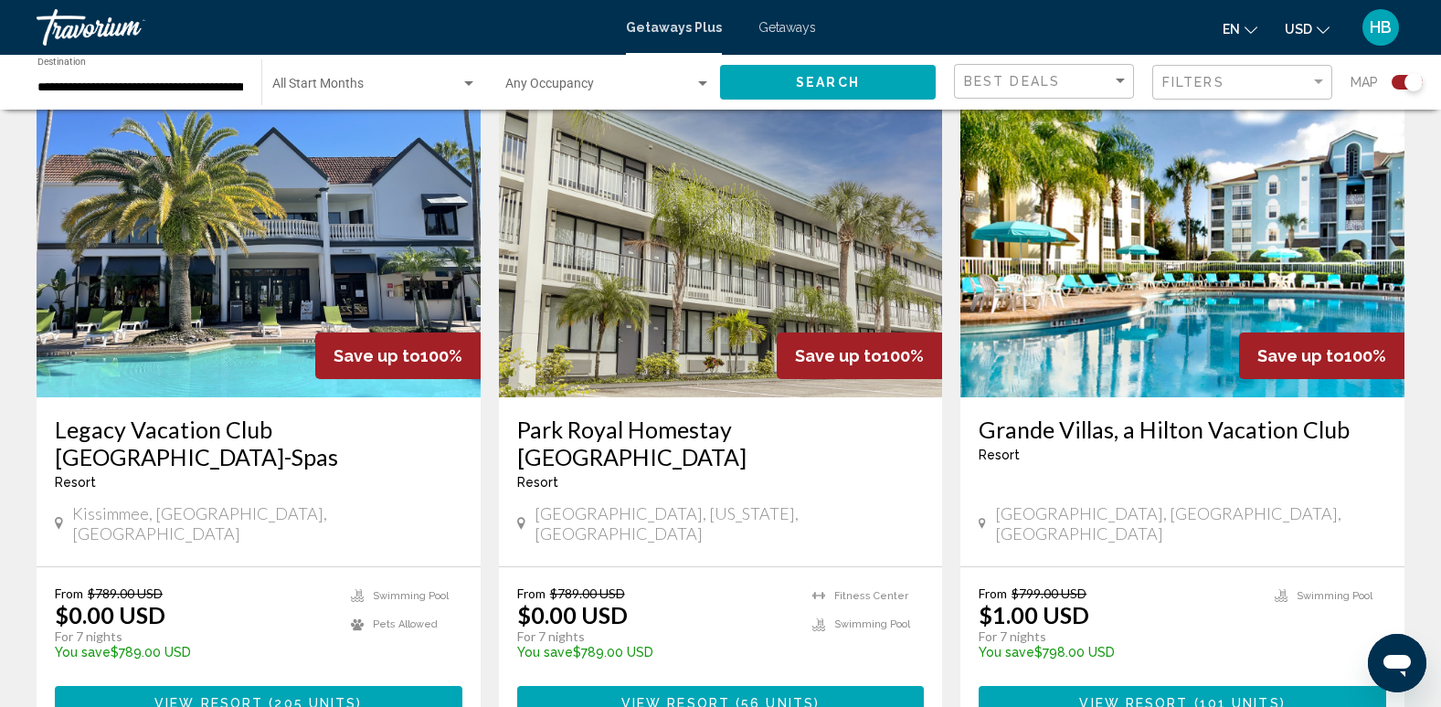
scroll to position [1352, 0]
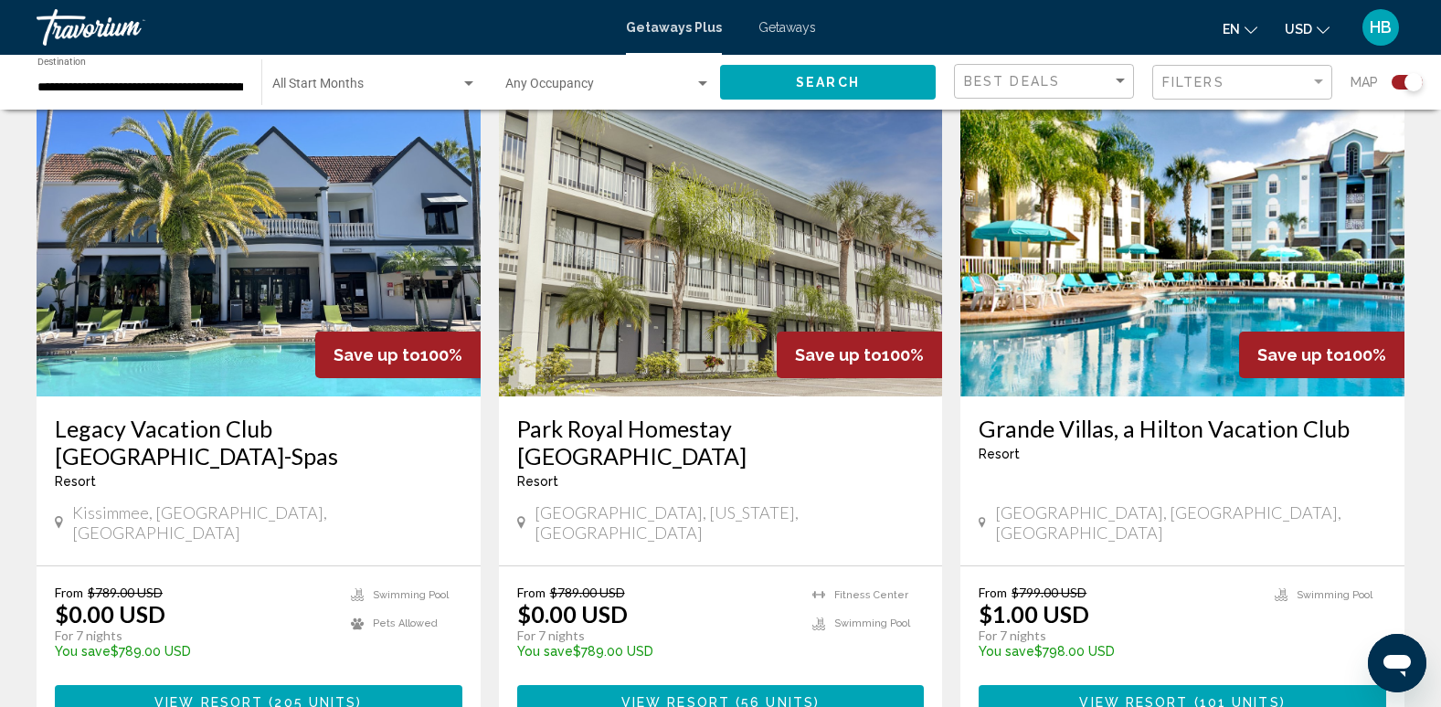
click at [1228, 225] on img "Main content" at bounding box center [1182, 250] width 444 height 292
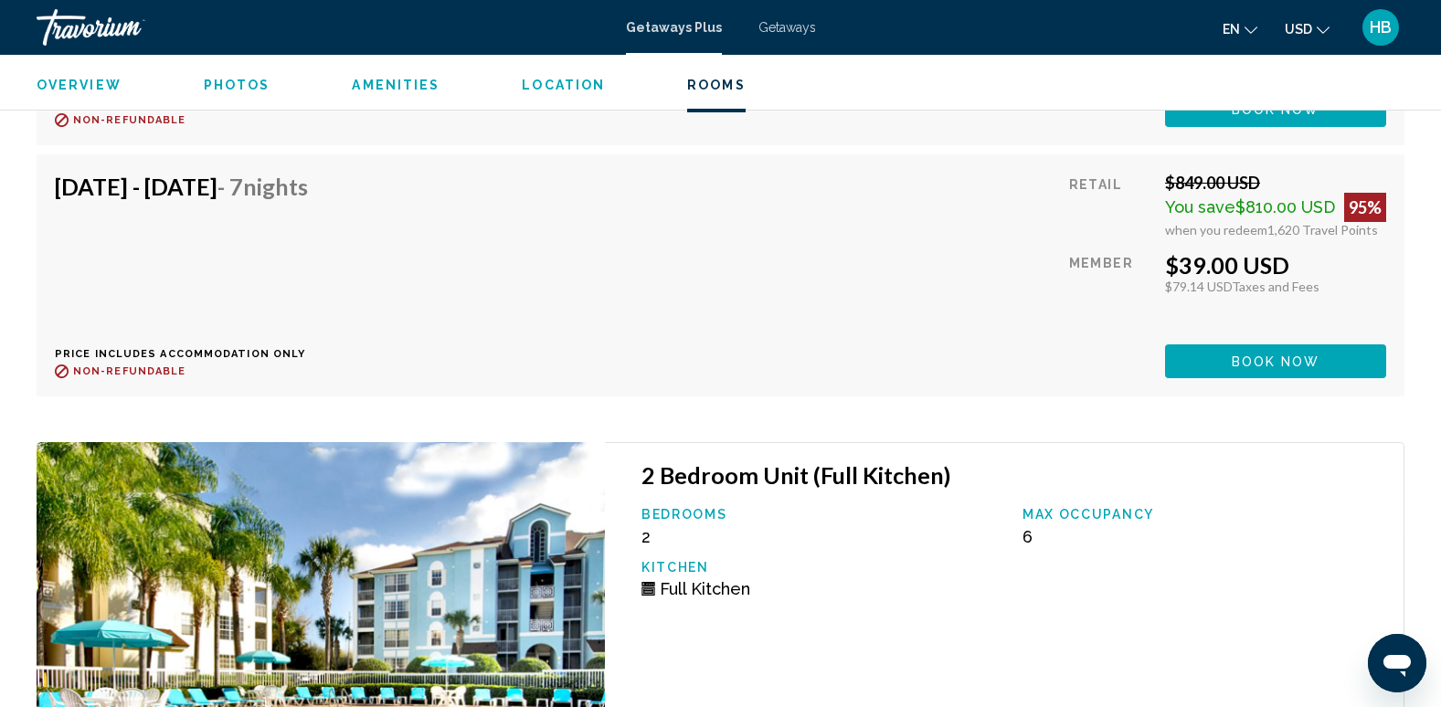
scroll to position [9906, 0]
